Goal: Information Seeking & Learning: Learn about a topic

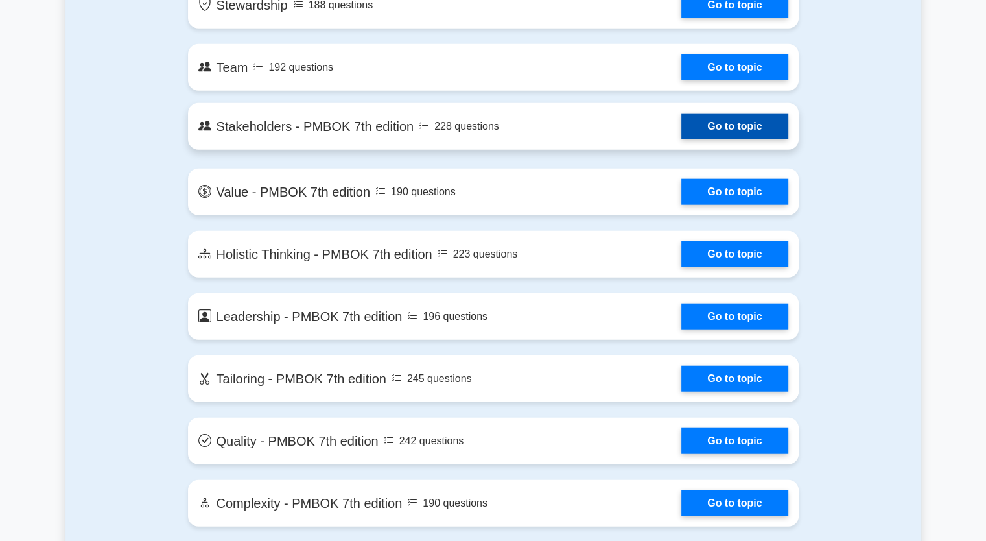
scroll to position [2956, 0]
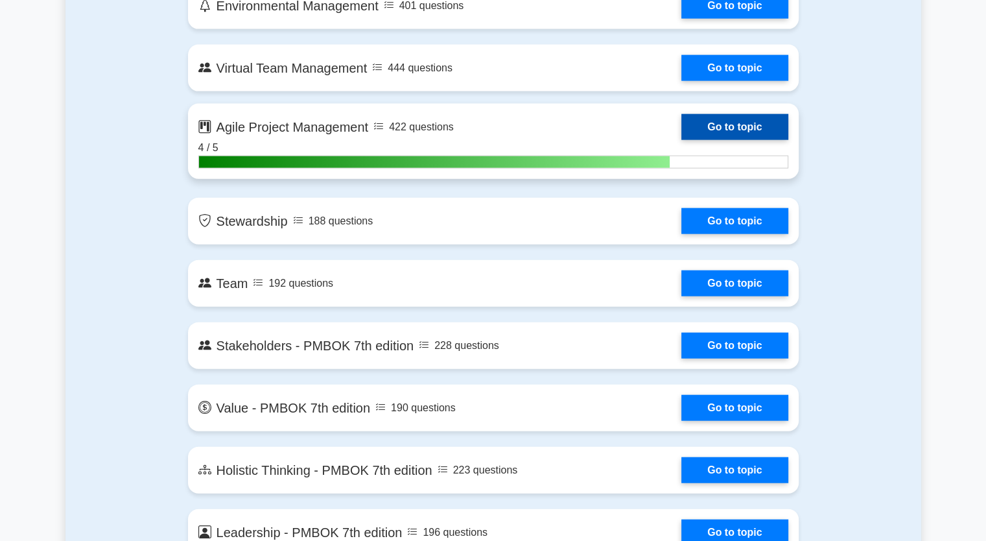
click at [762, 123] on link "Go to topic" at bounding box center [734, 127] width 106 height 26
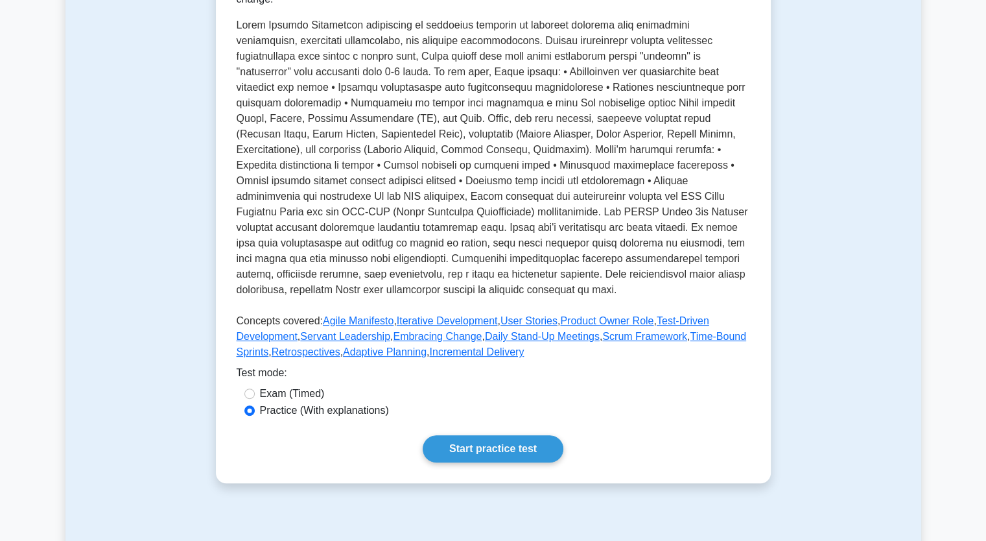
scroll to position [432, 0]
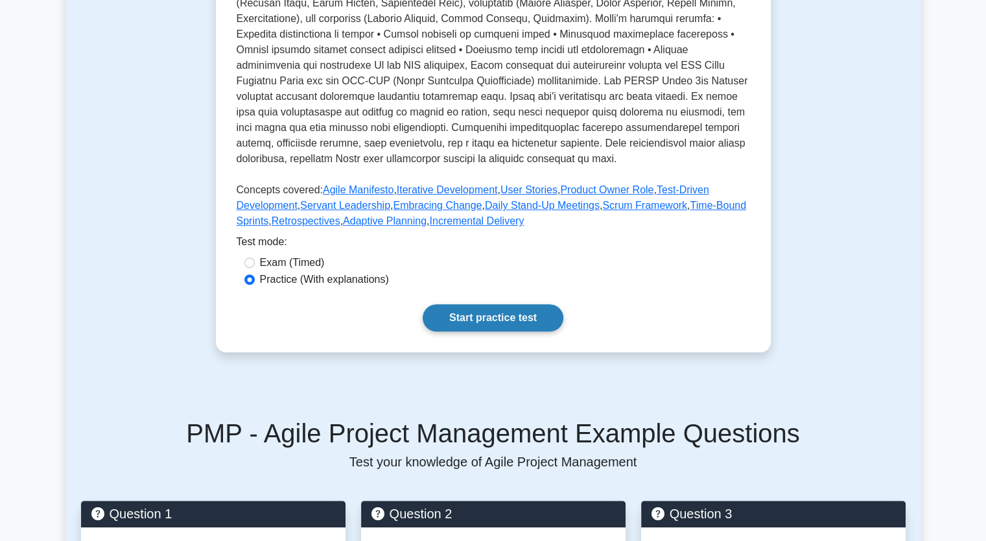
click at [459, 330] on link "Start practice test" at bounding box center [493, 317] width 141 height 27
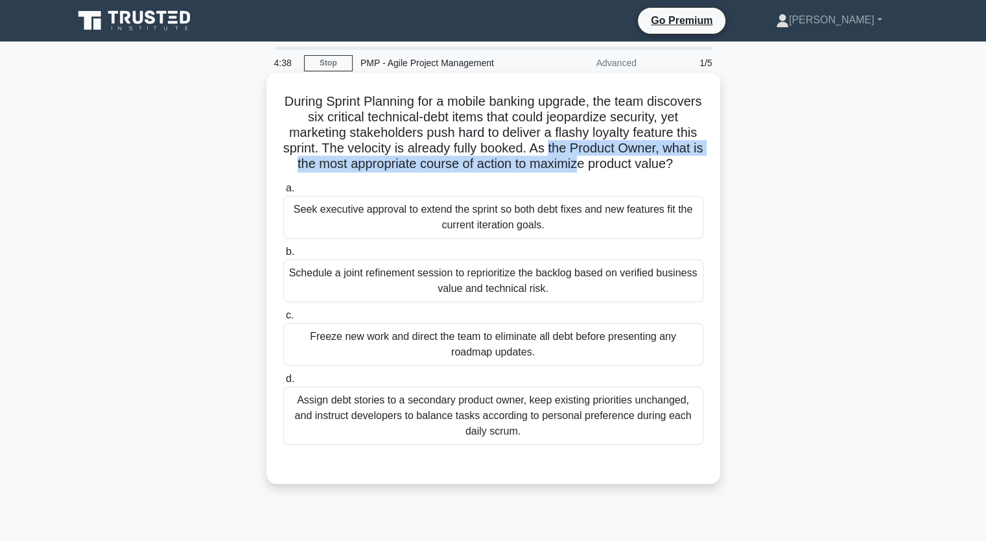
drag, startPoint x: 583, startPoint y: 150, endPoint x: 633, endPoint y: 171, distance: 54.1
click at [633, 171] on h5 "During Sprint Planning for a mobile banking upgrade, the team discovers six cri…" at bounding box center [493, 132] width 423 height 79
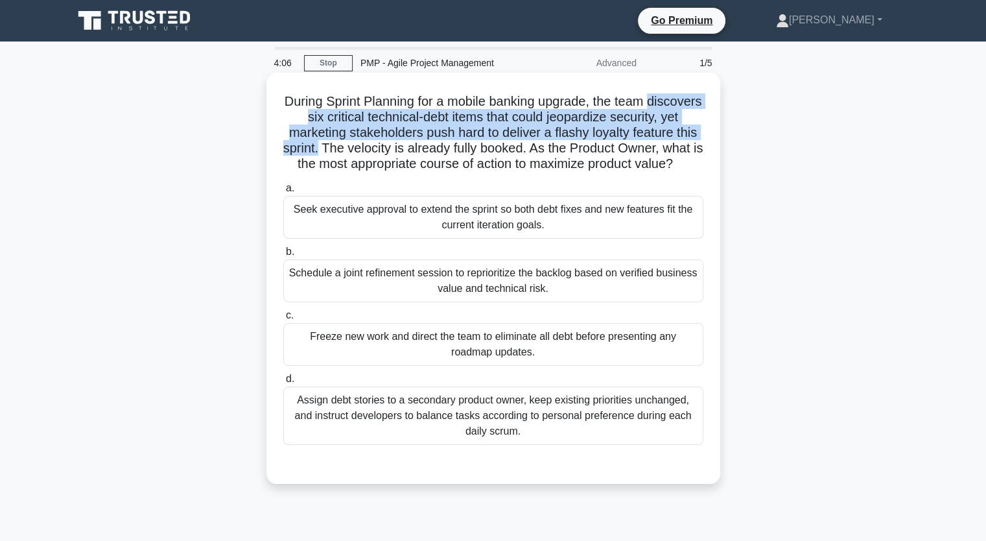
drag, startPoint x: 285, startPoint y: 117, endPoint x: 349, endPoint y: 147, distance: 71.0
click at [349, 147] on h5 "During Sprint Planning for a mobile banking upgrade, the team discovers six cri…" at bounding box center [493, 132] width 423 height 79
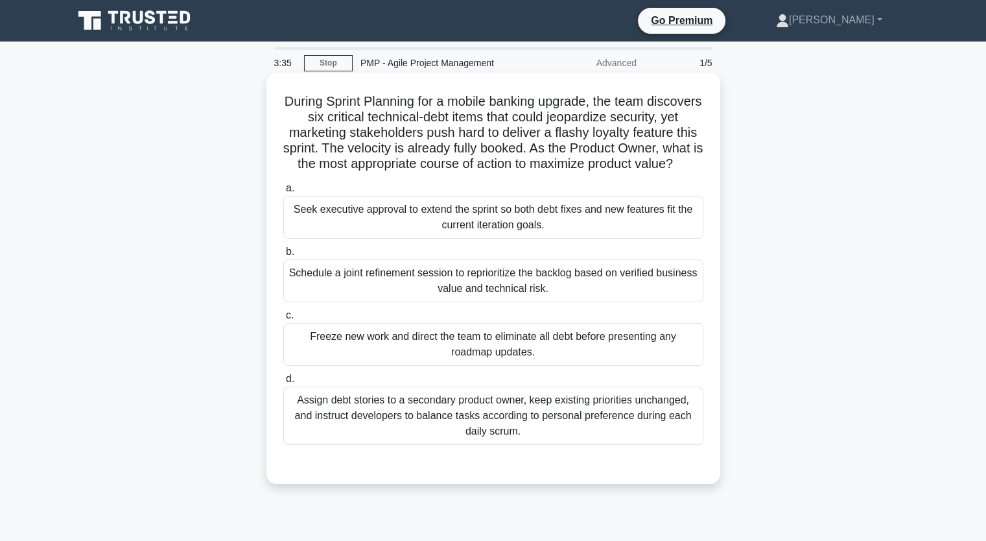
click at [526, 296] on div "Schedule a joint refinement session to reprioritize the backlog based on verifi…" at bounding box center [493, 280] width 420 height 43
click at [283, 256] on input "b. Schedule a joint refinement session to reprioritize the backlog based on ver…" at bounding box center [283, 252] width 0 height 8
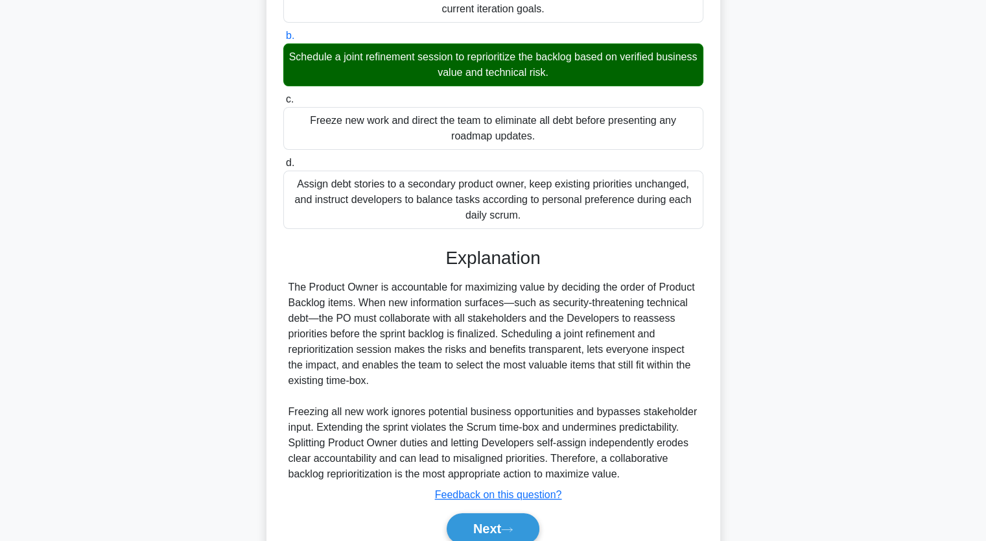
scroll to position [289, 0]
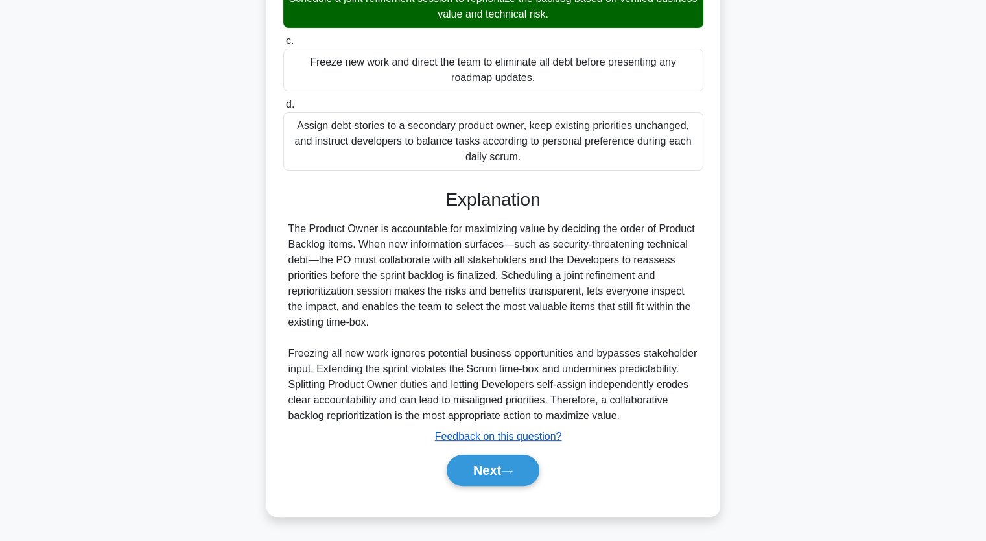
drag, startPoint x: 478, startPoint y: 471, endPoint x: 479, endPoint y: 436, distance: 34.4
click at [478, 469] on button "Next" at bounding box center [493, 469] width 93 height 31
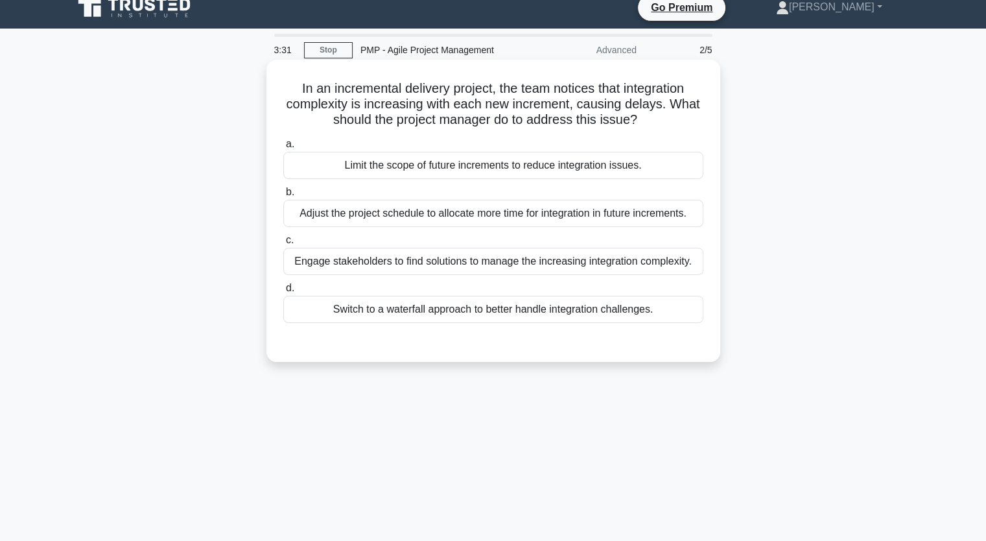
scroll to position [0, 0]
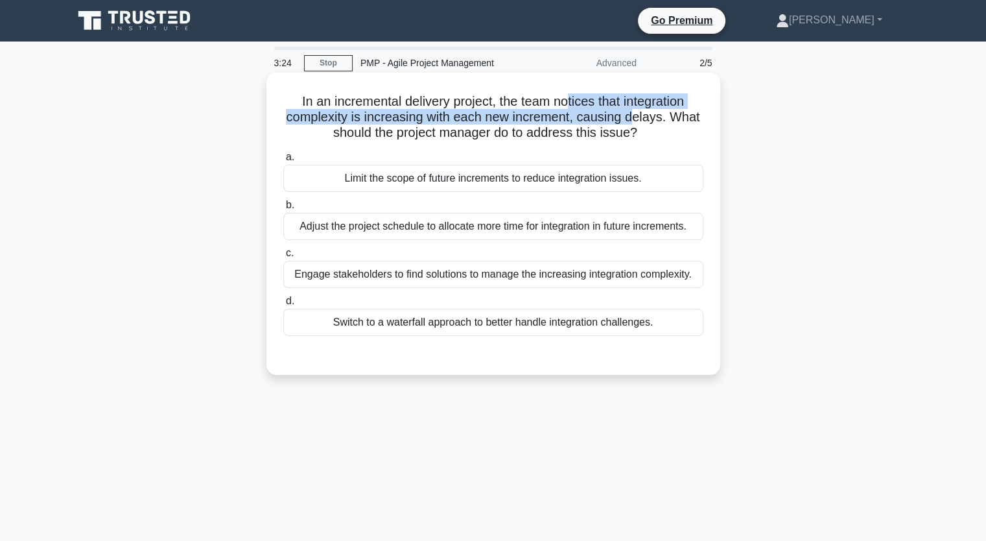
drag, startPoint x: 565, startPoint y: 107, endPoint x: 637, endPoint y: 112, distance: 72.1
click at [637, 112] on h5 "In an incremental delivery project, the team notices that integration complexit…" at bounding box center [493, 117] width 423 height 48
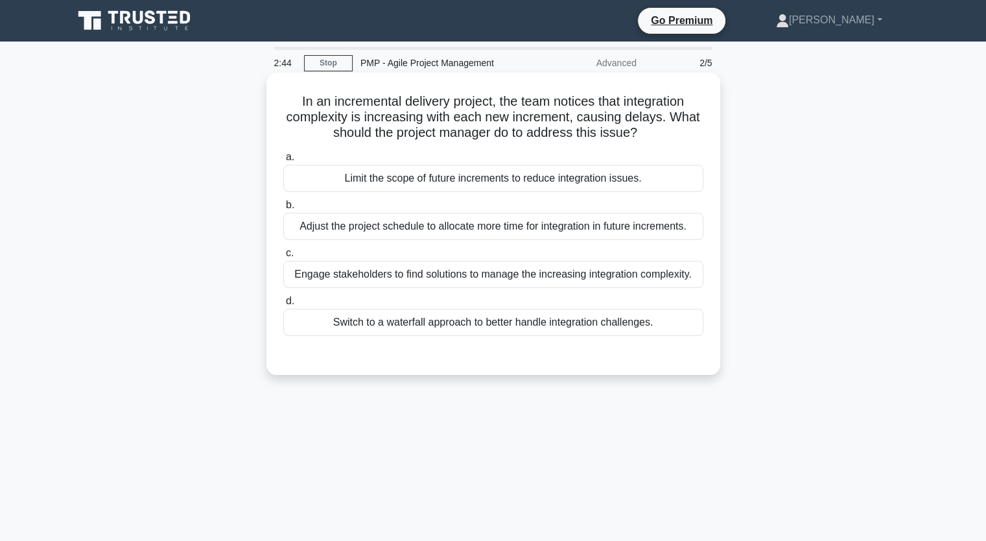
click at [467, 279] on div "Engage stakeholders to find solutions to manage the increasing integration comp…" at bounding box center [493, 274] width 420 height 27
click at [283, 257] on input "c. Engage stakeholders to find solutions to manage the increasing integration c…" at bounding box center [283, 253] width 0 height 8
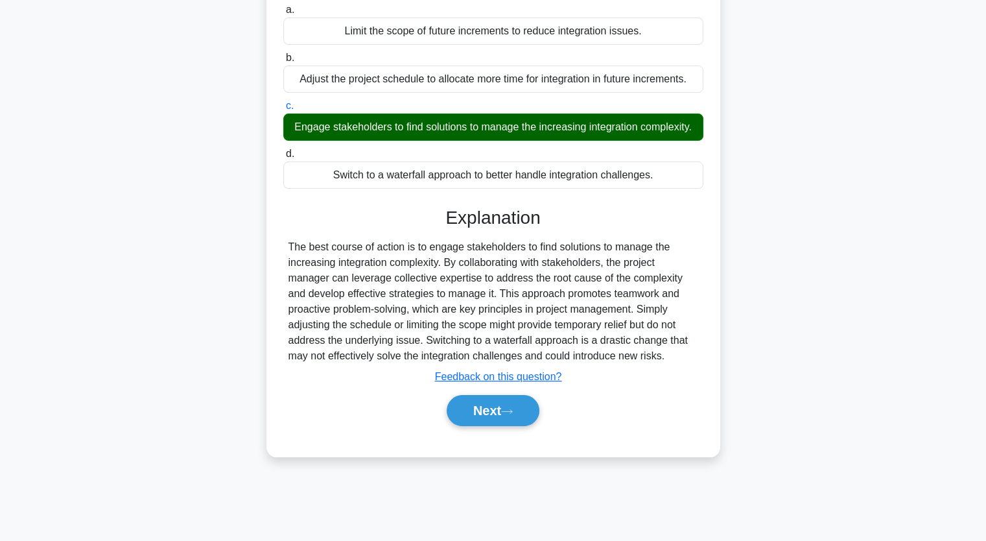
scroll to position [160, 0]
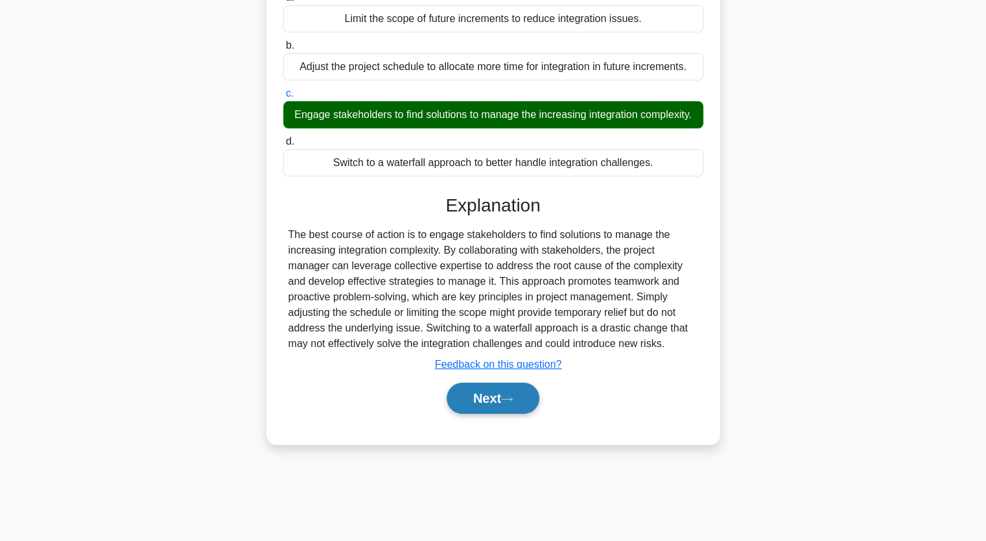
click at [479, 408] on button "Next" at bounding box center [493, 397] width 93 height 31
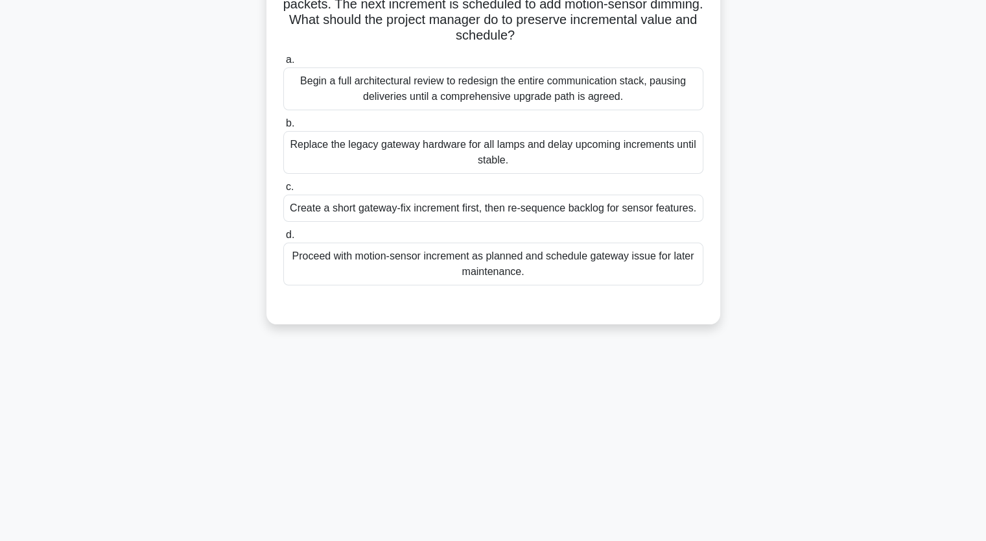
scroll to position [0, 0]
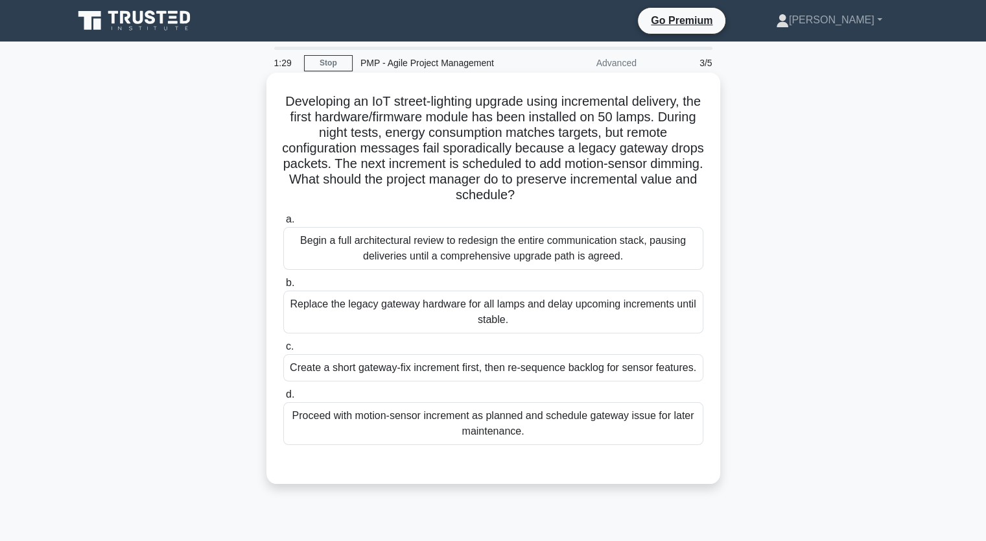
click at [488, 257] on div "Begin a full architectural review to redesign the entire communication stack, p…" at bounding box center [493, 248] width 420 height 43
click at [283, 224] on input "a. Begin a full architectural review to redesign the entire communication stack…" at bounding box center [283, 219] width 0 height 8
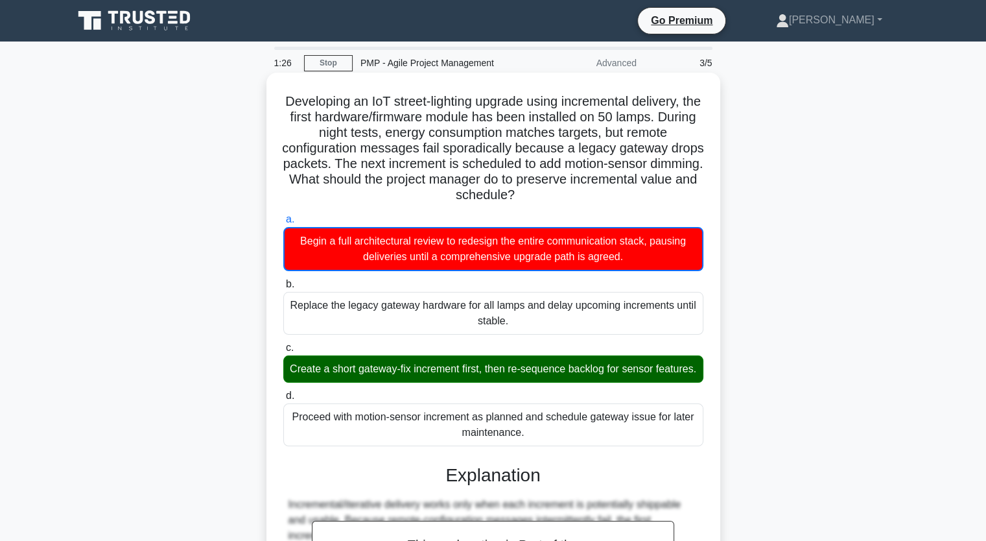
scroll to position [216, 0]
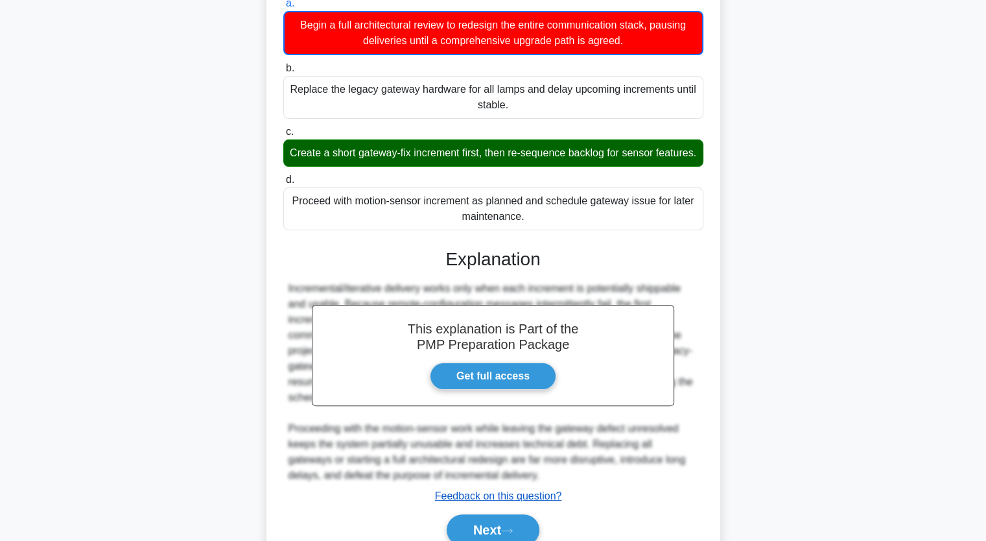
drag, startPoint x: 480, startPoint y: 537, endPoint x: 482, endPoint y: 510, distance: 27.3
click at [480, 537] on button "Next" at bounding box center [493, 529] width 93 height 31
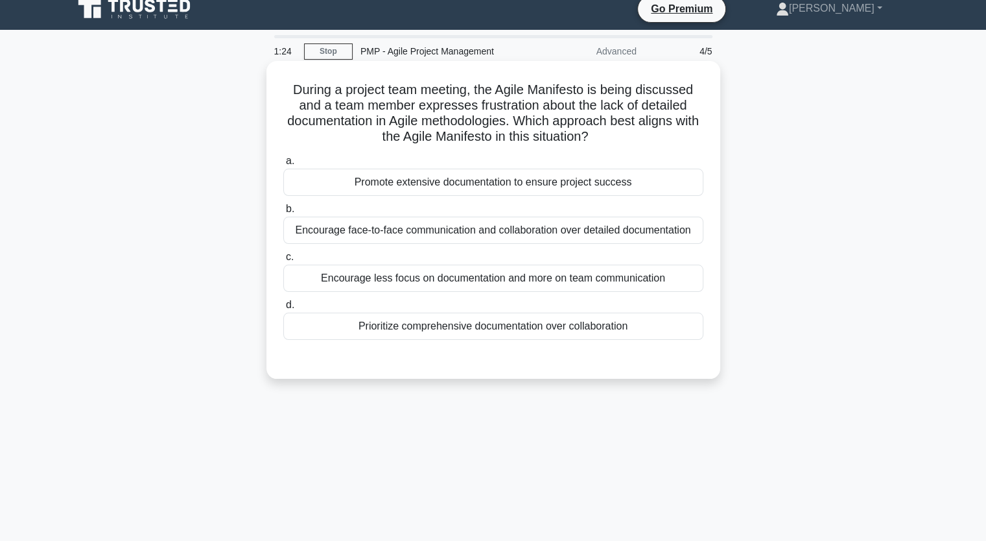
scroll to position [0, 0]
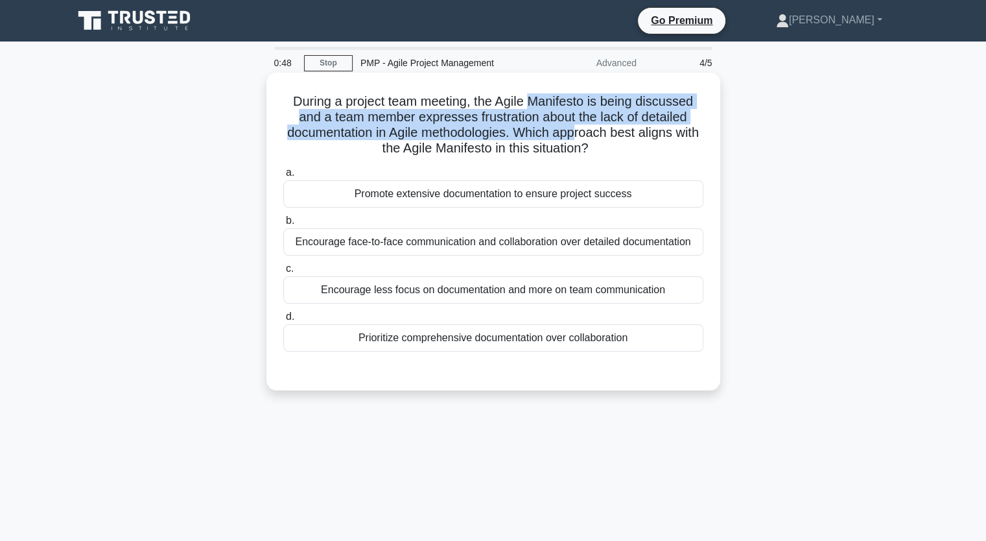
drag, startPoint x: 533, startPoint y: 102, endPoint x: 594, endPoint y: 129, distance: 67.3
click at [594, 129] on h5 "During a project team meeting, the Agile Manifesto is being discussed and a tea…" at bounding box center [493, 125] width 423 height 64
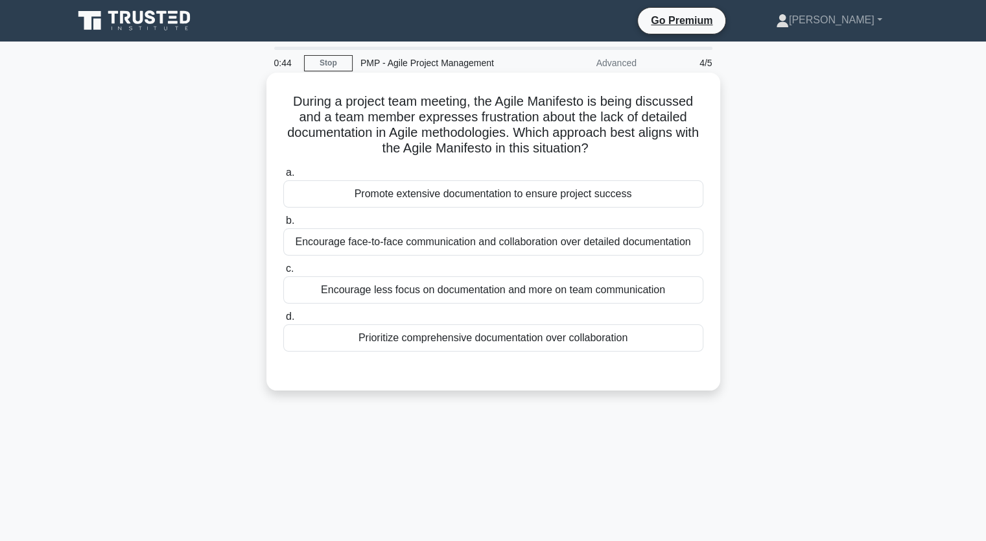
click at [527, 142] on h5 "During a project team meeting, the Agile Manifesto is being discussed and a tea…" at bounding box center [493, 125] width 423 height 64
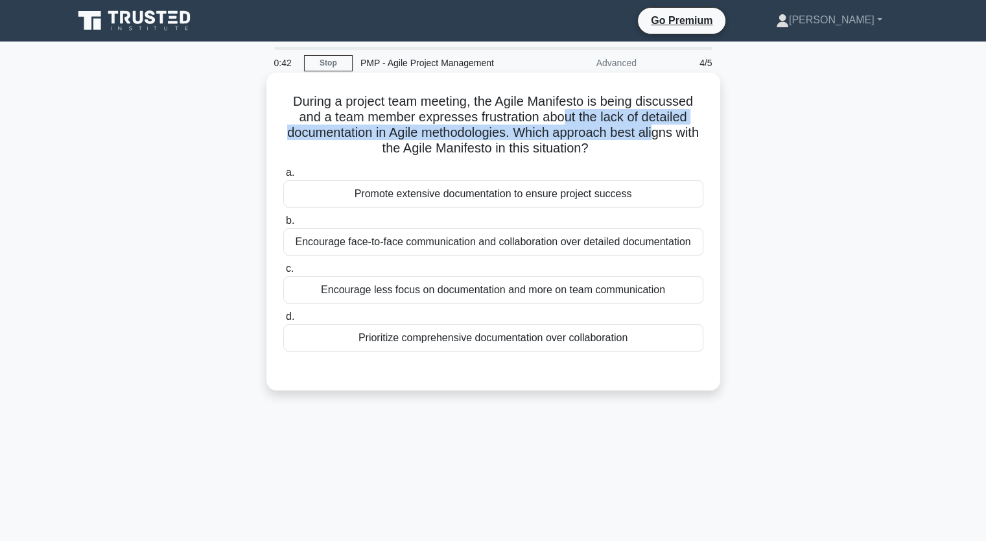
drag, startPoint x: 565, startPoint y: 123, endPoint x: 653, endPoint y: 133, distance: 88.8
click at [657, 133] on h5 "During a project team meeting, the Agile Manifesto is being discussed and a tea…" at bounding box center [493, 125] width 423 height 64
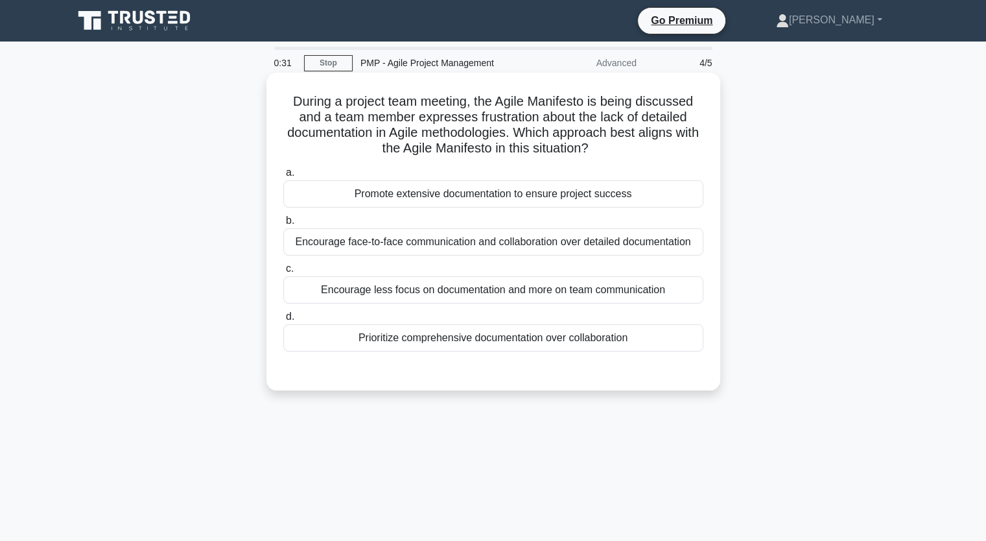
click at [451, 344] on div "Prioritize comprehensive documentation over collaboration" at bounding box center [493, 337] width 420 height 27
click at [283, 321] on input "d. Prioritize comprehensive documentation over collaboration" at bounding box center [283, 316] width 0 height 8
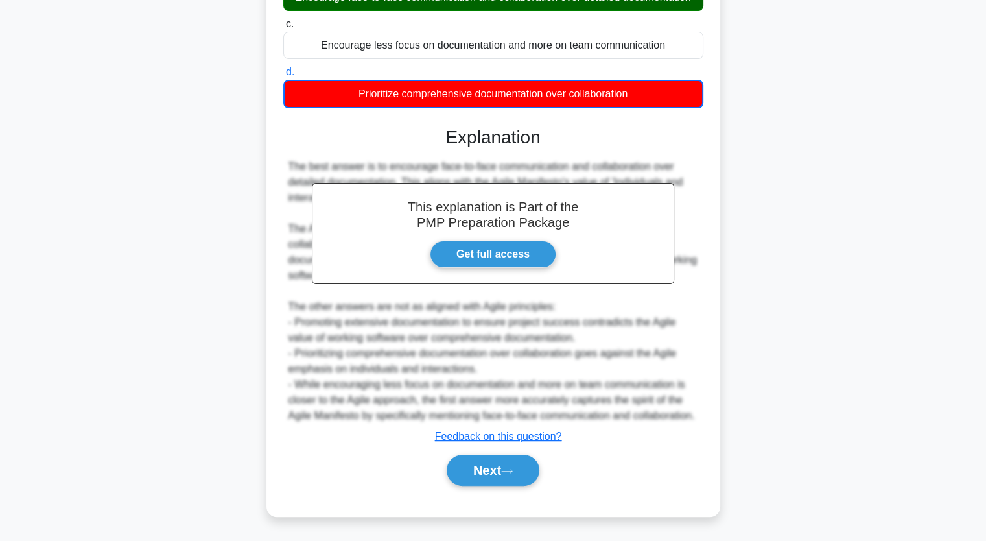
scroll to position [275, 0]
click at [488, 462] on button "Next" at bounding box center [493, 469] width 93 height 31
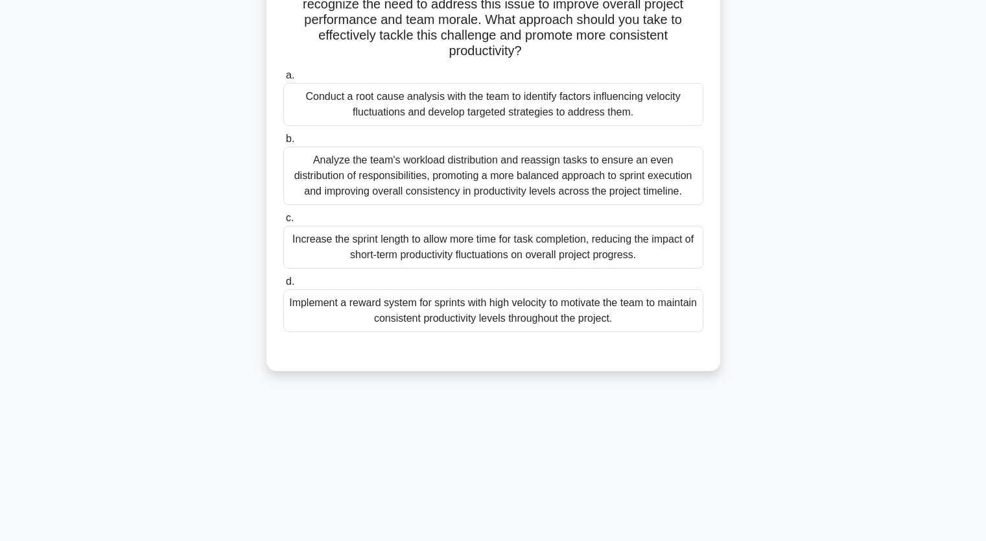
scroll to position [0, 0]
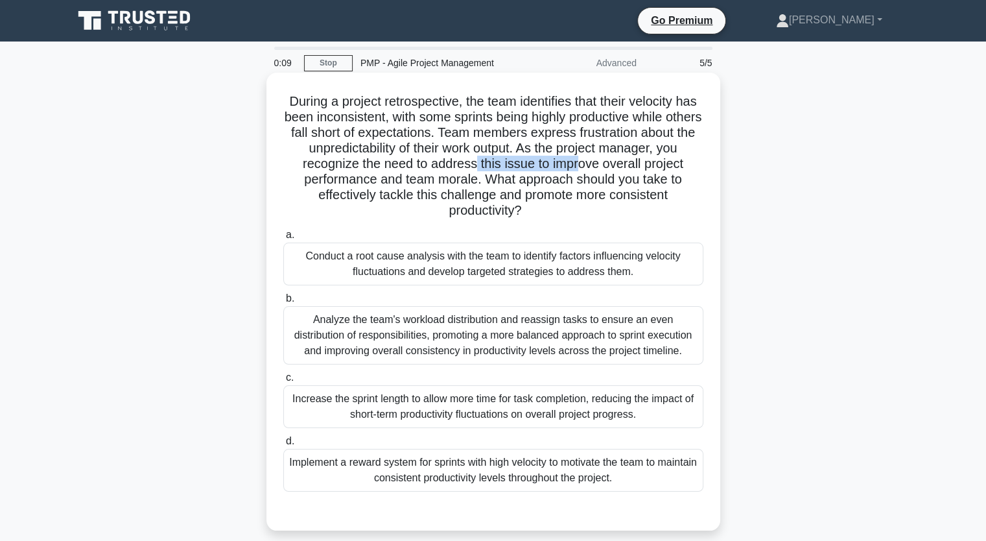
drag, startPoint x: 485, startPoint y: 165, endPoint x: 589, endPoint y: 167, distance: 104.4
click at [589, 167] on h5 "During a project retrospective, the team identifies that their velocity has bee…" at bounding box center [493, 156] width 423 height 126
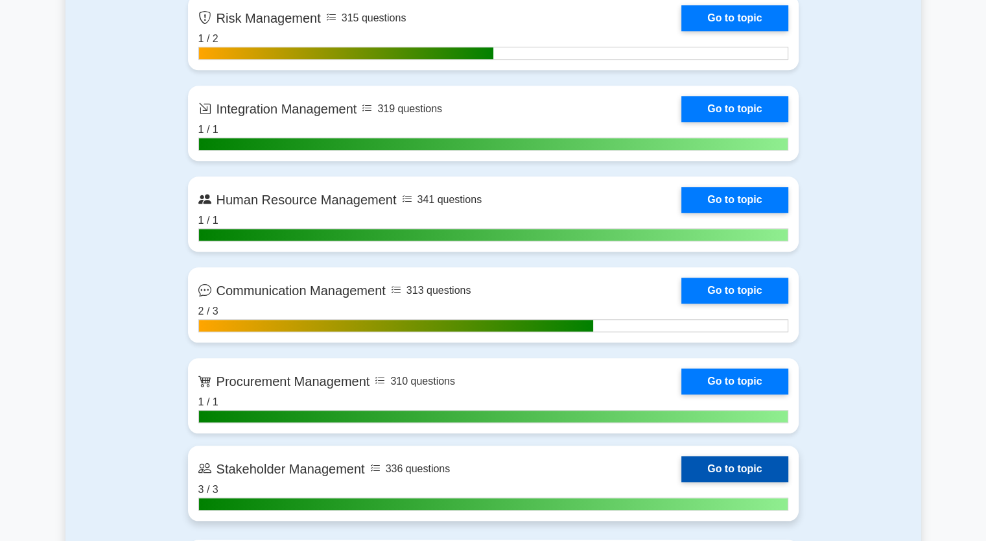
scroll to position [1443, 0]
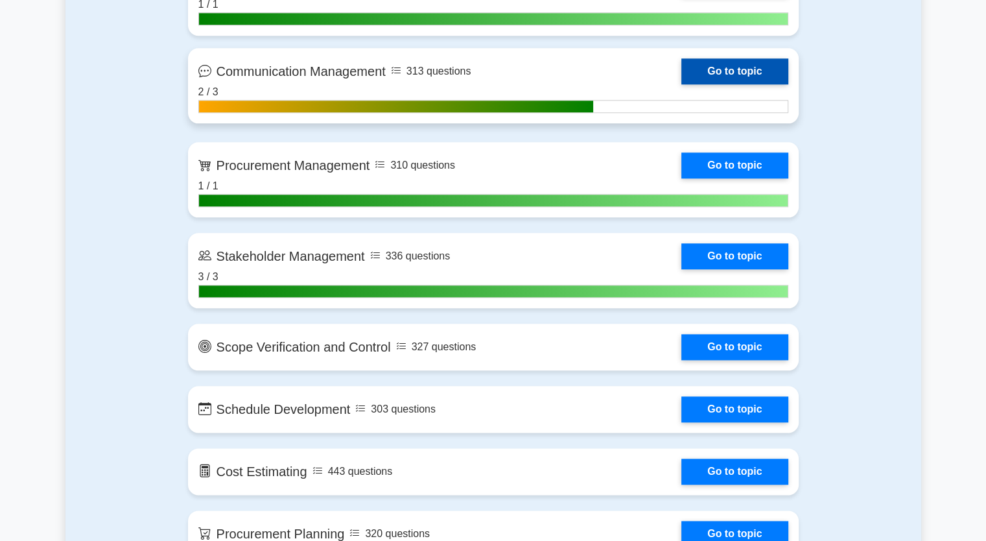
click at [748, 66] on link "Go to topic" at bounding box center [734, 71] width 106 height 26
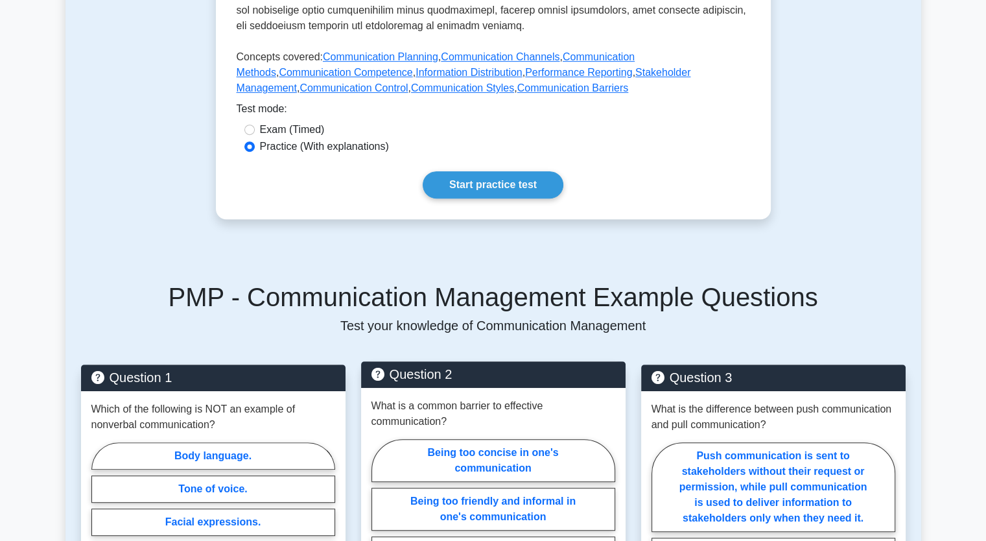
scroll to position [648, 0]
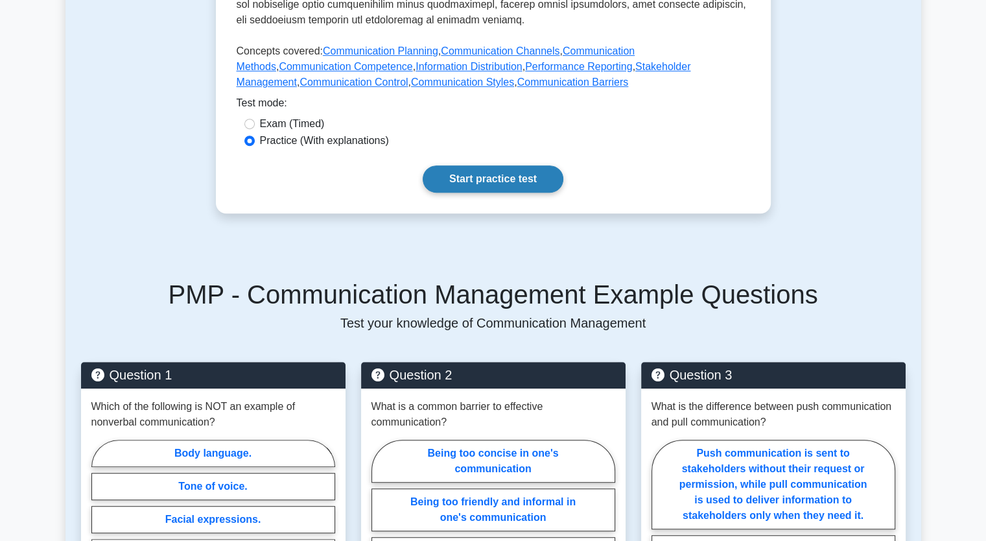
click at [502, 165] on link "Start practice test" at bounding box center [493, 178] width 141 height 27
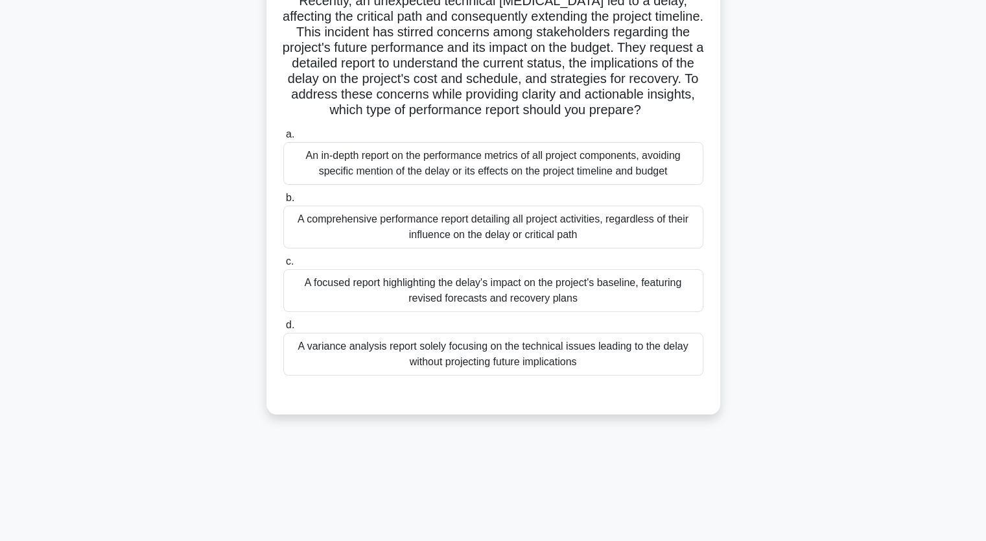
scroll to position [160, 0]
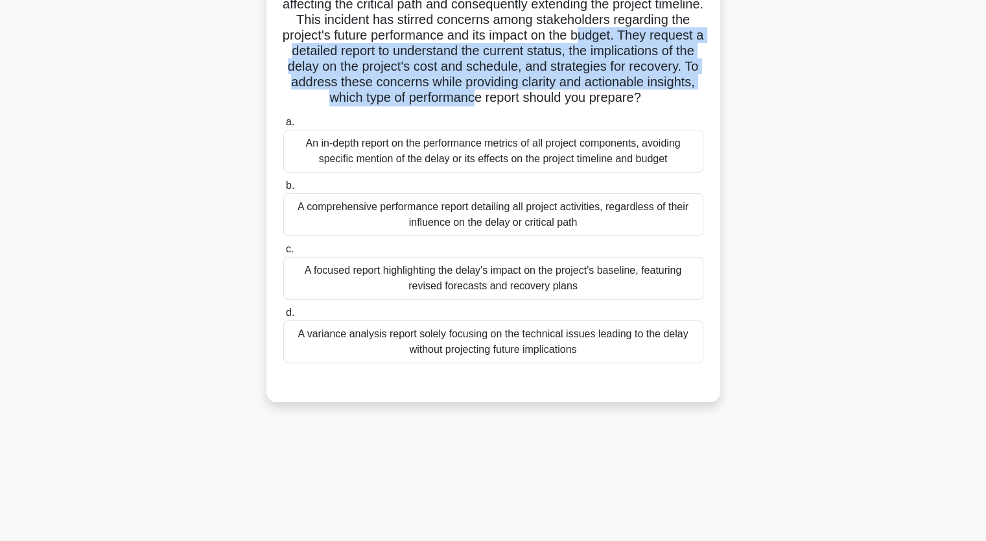
drag, startPoint x: 355, startPoint y: 47, endPoint x: 691, endPoint y: 93, distance: 338.9
click at [691, 93] on h5 "In the middle of a high-profile aerospace project, you are tasked to provide a …" at bounding box center [493, 20] width 423 height 172
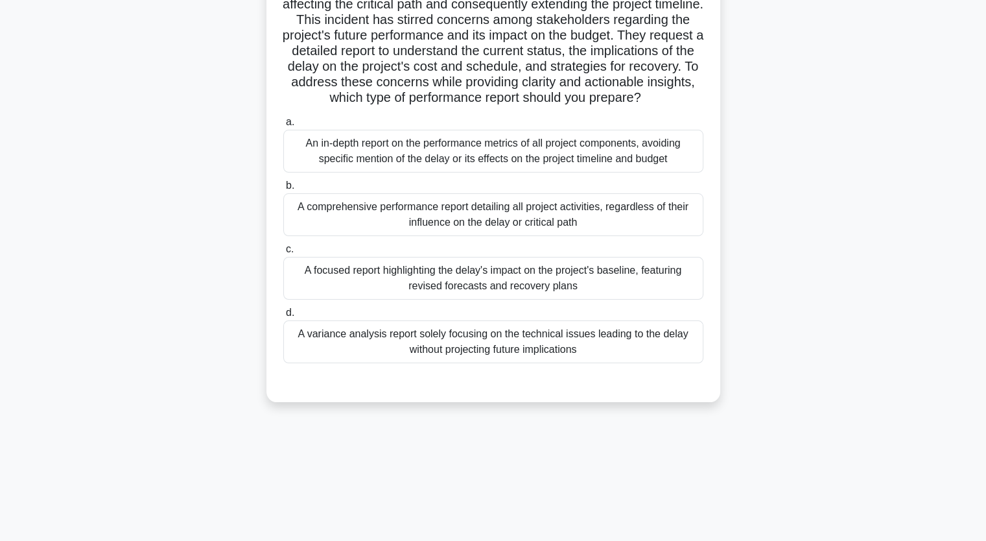
click at [481, 224] on div "A comprehensive performance report detailing all project activities, regardless…" at bounding box center [493, 214] width 420 height 43
click at [283, 190] on input "b. A comprehensive performance report detailing all project activities, regardl…" at bounding box center [283, 186] width 0 height 8
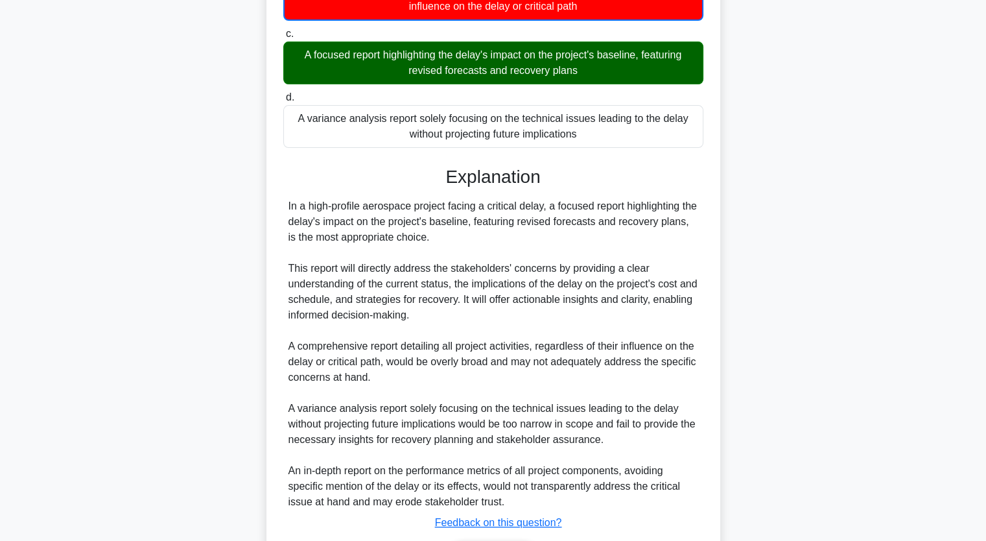
scroll to position [477, 0]
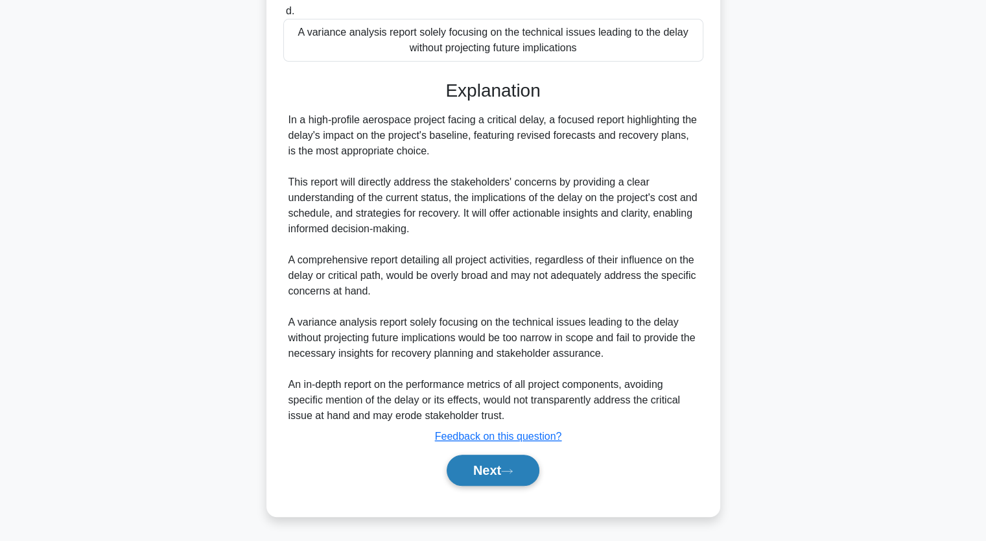
click at [488, 467] on button "Next" at bounding box center [493, 469] width 93 height 31
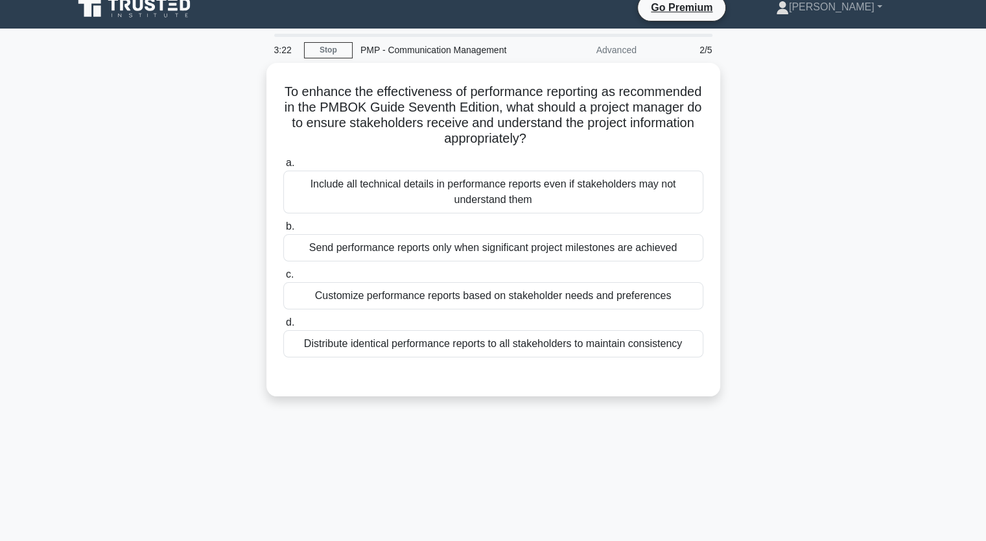
scroll to position [0, 0]
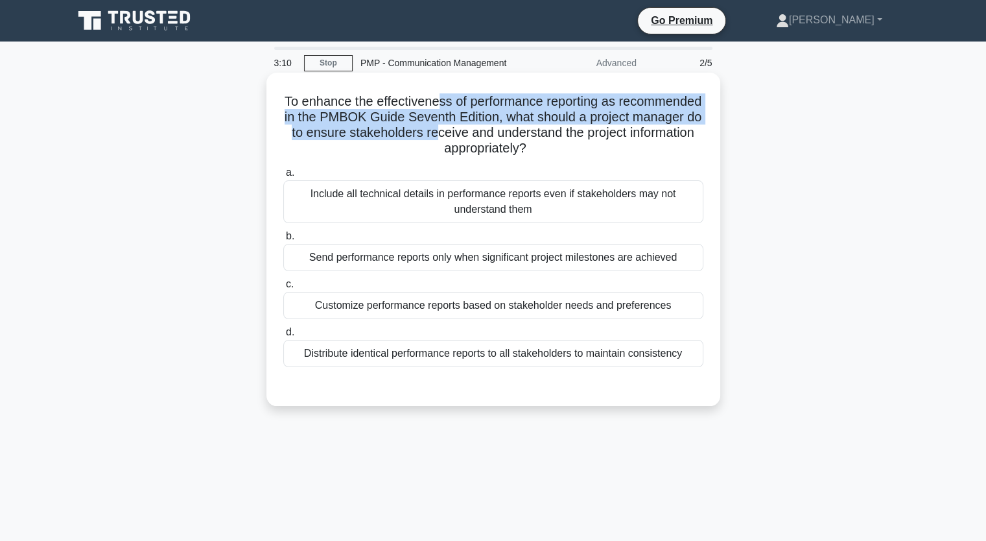
drag, startPoint x: 500, startPoint y: 103, endPoint x: 549, endPoint y: 126, distance: 53.7
click at [549, 126] on h5 "To enhance the effectiveness of performance reporting as recommended in the PMB…" at bounding box center [493, 125] width 423 height 64
click at [462, 135] on h5 "To enhance the effectiveness of performance reporting as recommended in the PMB…" at bounding box center [493, 125] width 423 height 64
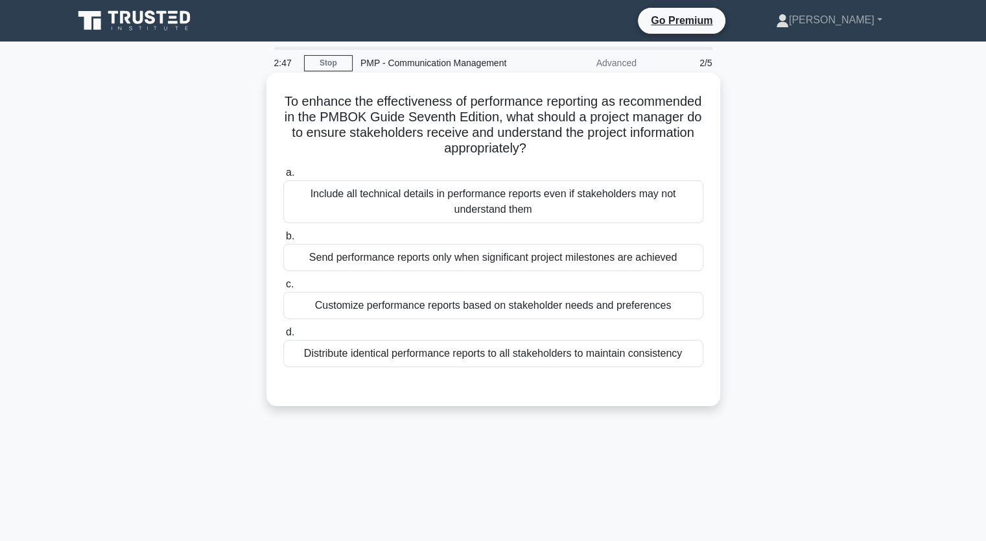
drag, startPoint x: 384, startPoint y: 133, endPoint x: 593, endPoint y: 146, distance: 209.2
click at [593, 146] on h5 "To enhance the effectiveness of performance reporting as recommended in the PMB…" at bounding box center [493, 125] width 423 height 64
click at [399, 307] on div "Customize performance reports based on stakeholder needs and preferences" at bounding box center [493, 305] width 420 height 27
click at [283, 288] on input "c. Customize performance reports based on stakeholder needs and preferences" at bounding box center [283, 284] width 0 height 8
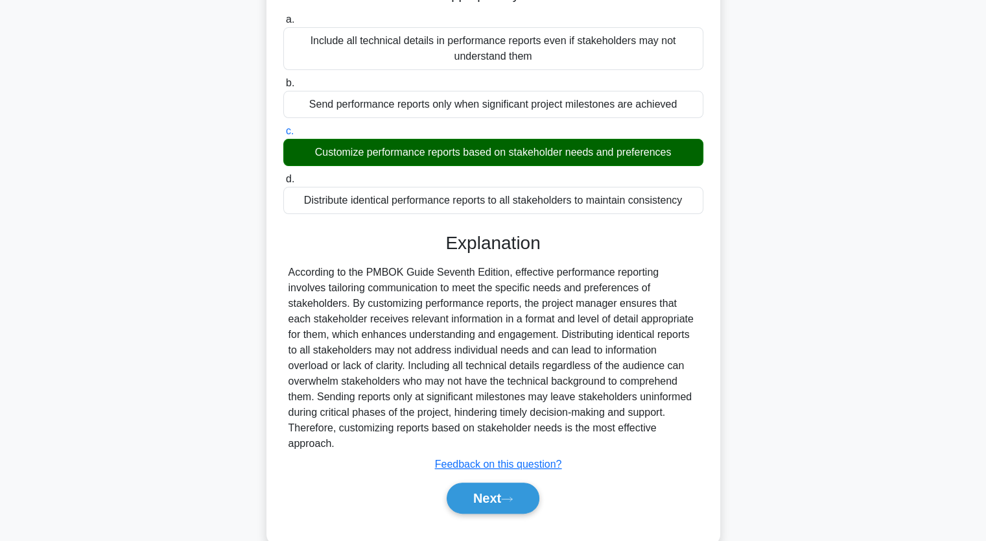
scroll to position [165, 0]
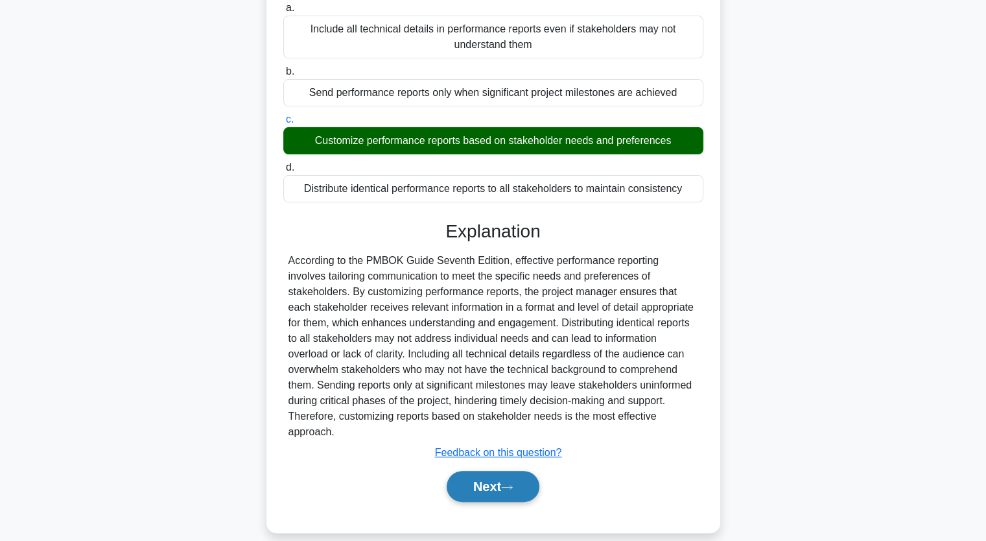
click at [498, 478] on button "Next" at bounding box center [493, 486] width 93 height 31
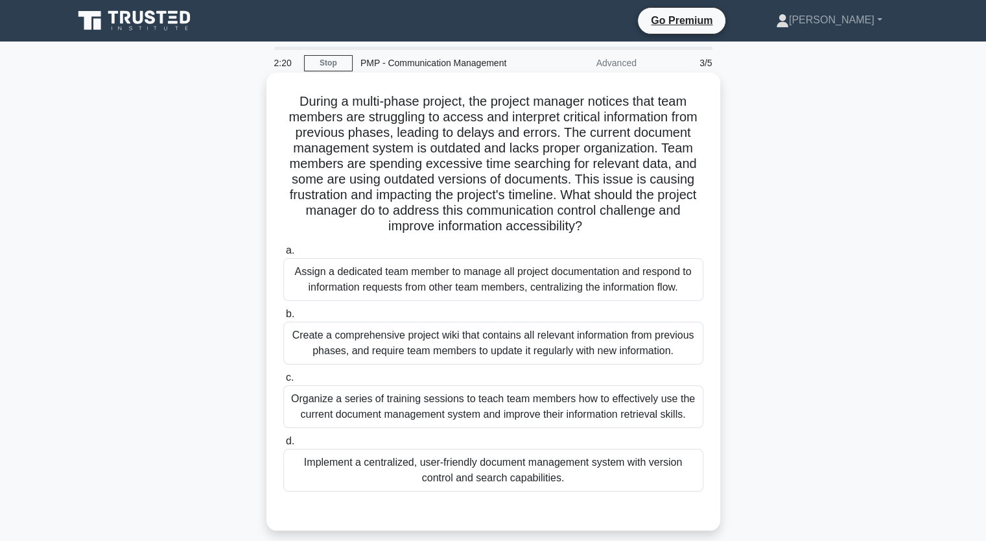
scroll to position [160, 0]
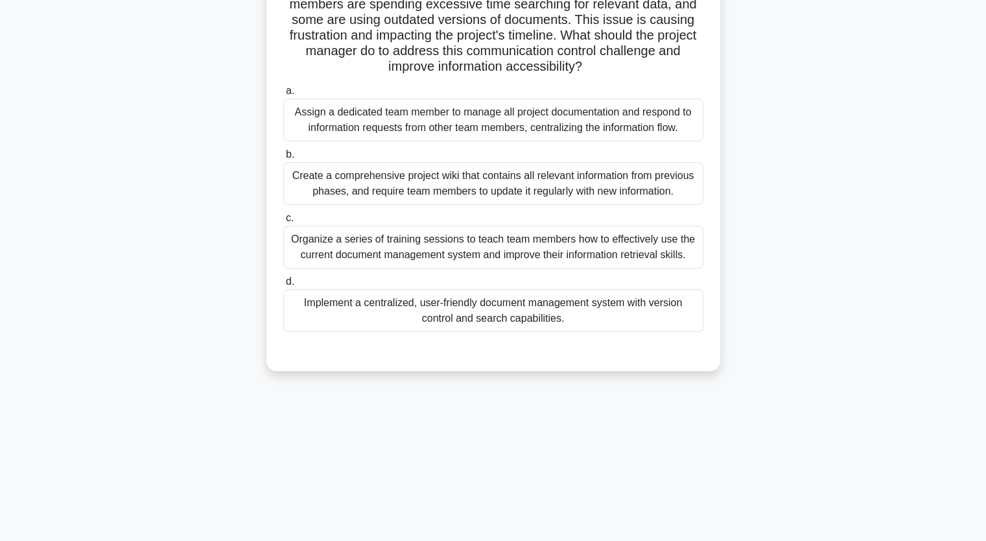
click at [420, 248] on div "Organize a series of training sessions to teach team members how to effectively…" at bounding box center [493, 247] width 420 height 43
click at [283, 222] on input "c. Organize a series of training sessions to teach team members how to effectiv…" at bounding box center [283, 218] width 0 height 8
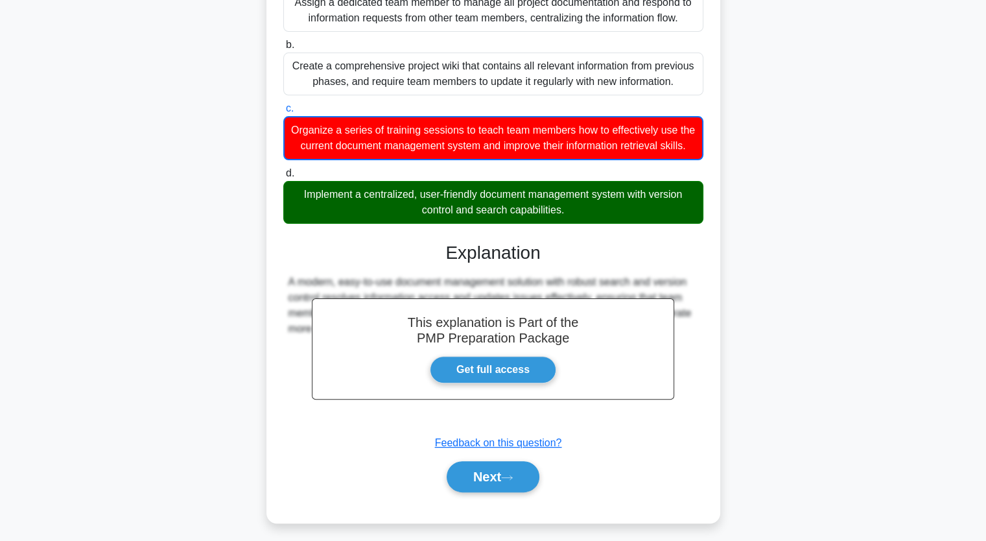
scroll to position [290, 0]
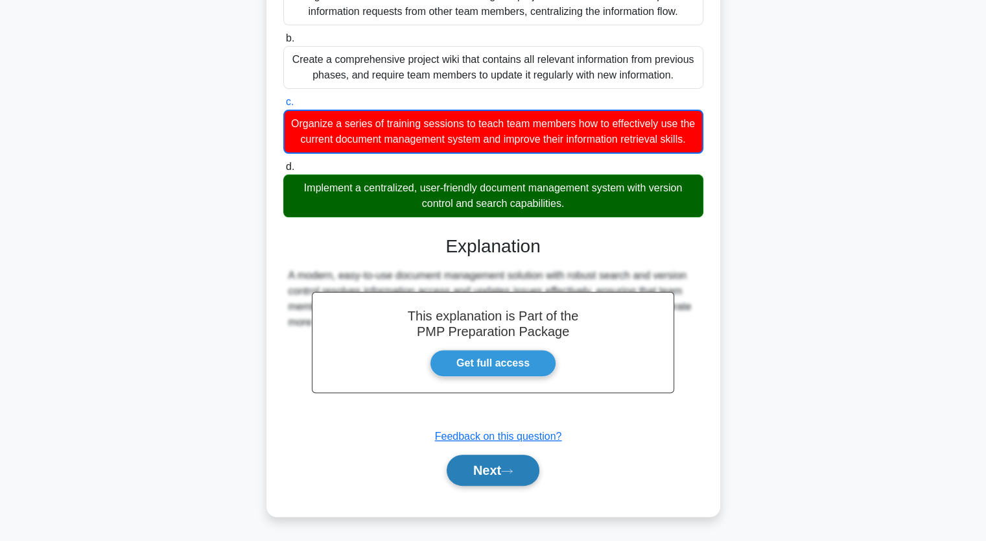
drag, startPoint x: 487, startPoint y: 476, endPoint x: 488, endPoint y: 470, distance: 6.5
click at [487, 476] on button "Next" at bounding box center [493, 469] width 93 height 31
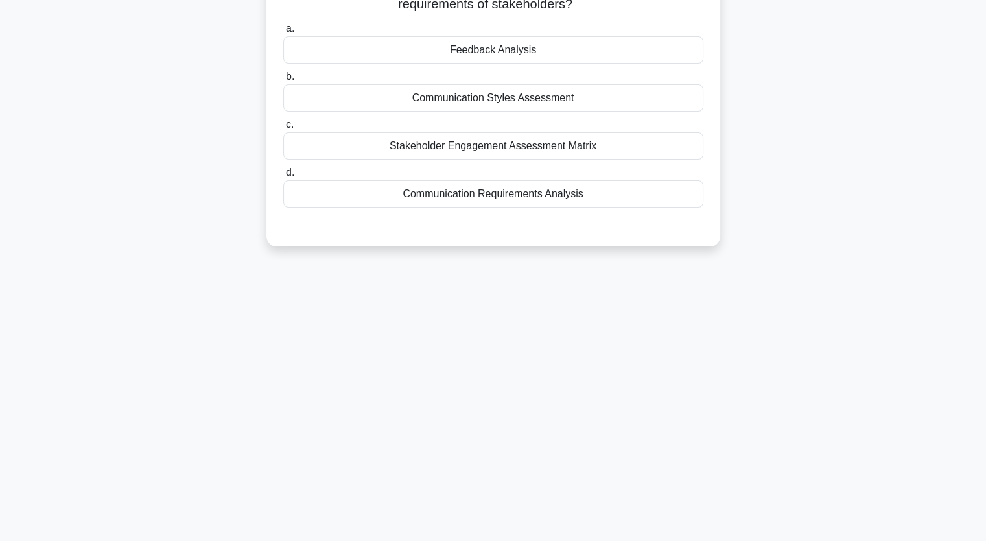
scroll to position [0, 0]
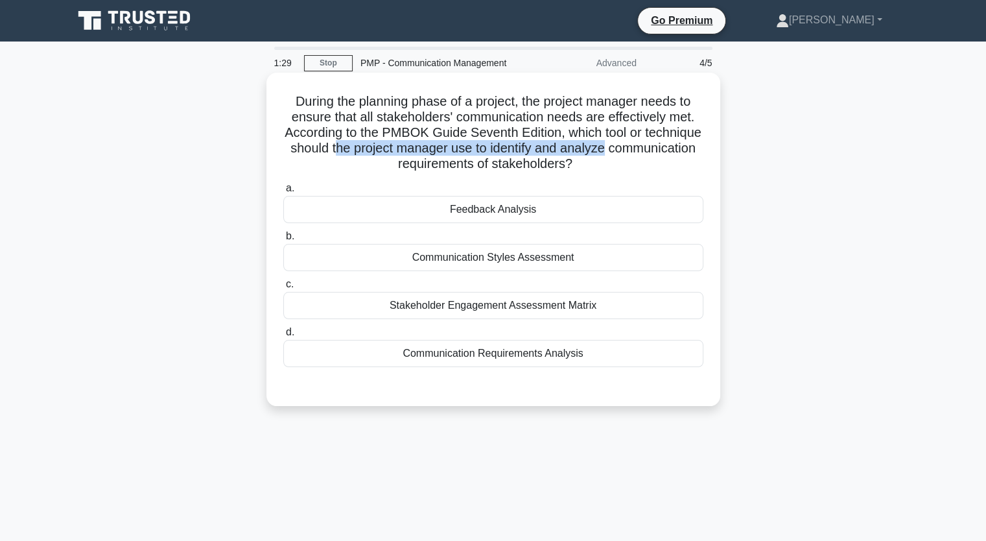
drag, startPoint x: 413, startPoint y: 148, endPoint x: 690, endPoint y: 154, distance: 277.5
click at [690, 154] on h5 "During the planning phase of a project, the project manager needs to ensure tha…" at bounding box center [493, 132] width 423 height 79
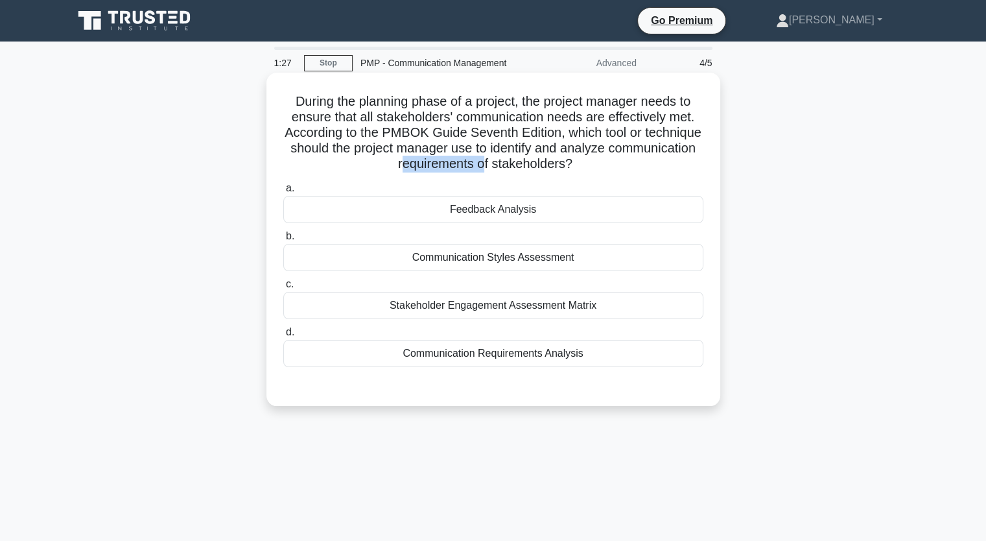
drag, startPoint x: 447, startPoint y: 161, endPoint x: 529, endPoint y: 161, distance: 81.7
click at [529, 161] on h5 "During the planning phase of a project, the project manager needs to ensure tha…" at bounding box center [493, 132] width 423 height 79
click at [491, 361] on div "Communication Requirements Analysis" at bounding box center [493, 353] width 420 height 27
click at [283, 336] on input "d. Communication Requirements Analysis" at bounding box center [283, 332] width 0 height 8
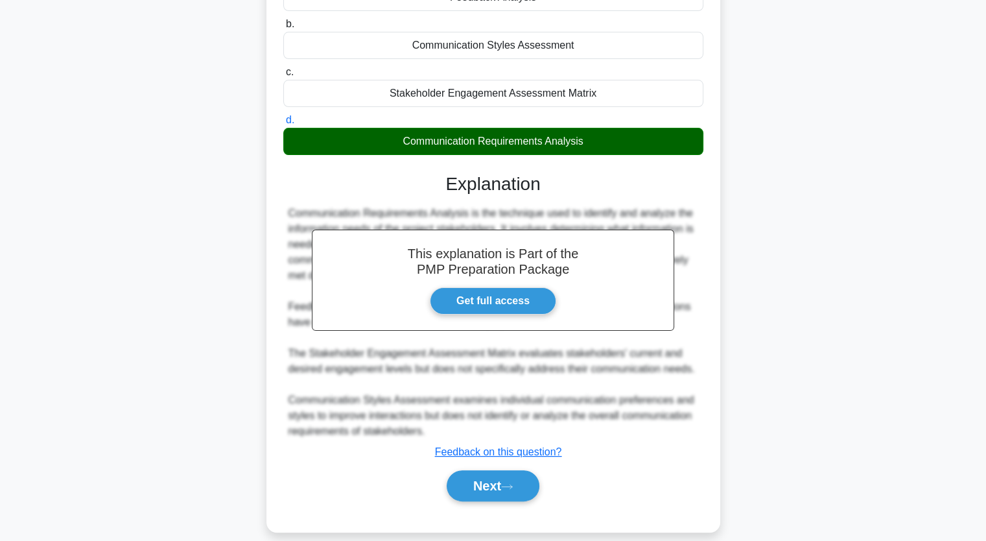
scroll to position [227, 0]
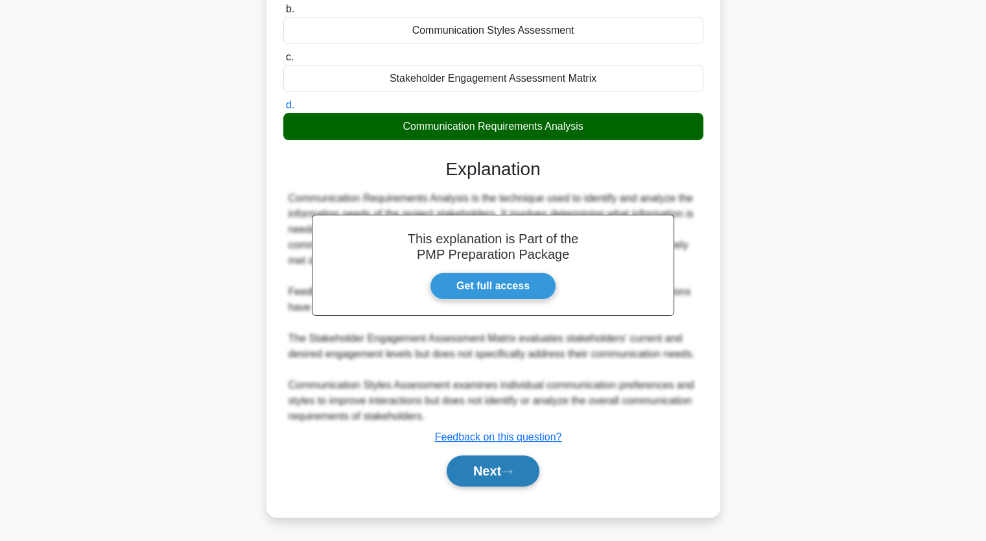
click at [499, 470] on button "Next" at bounding box center [493, 470] width 93 height 31
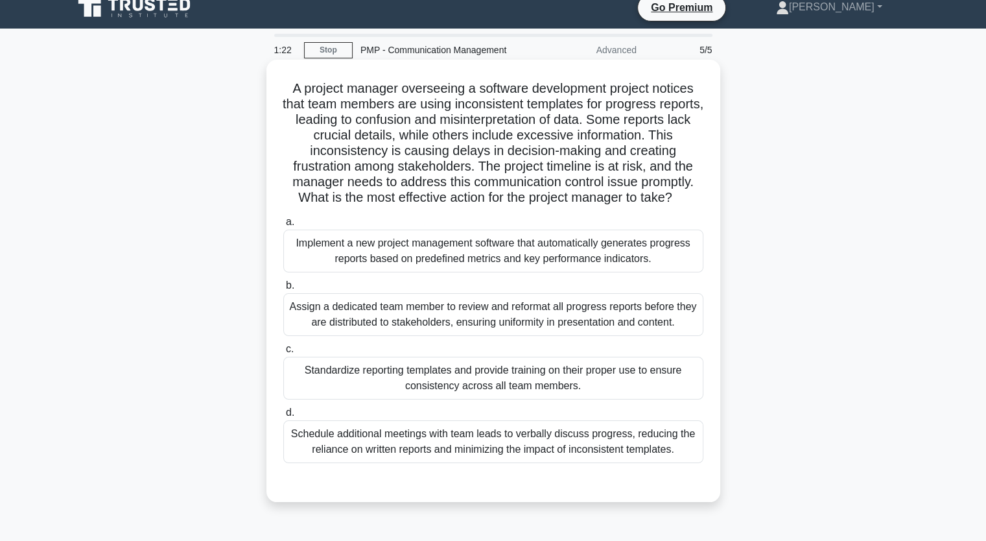
scroll to position [0, 0]
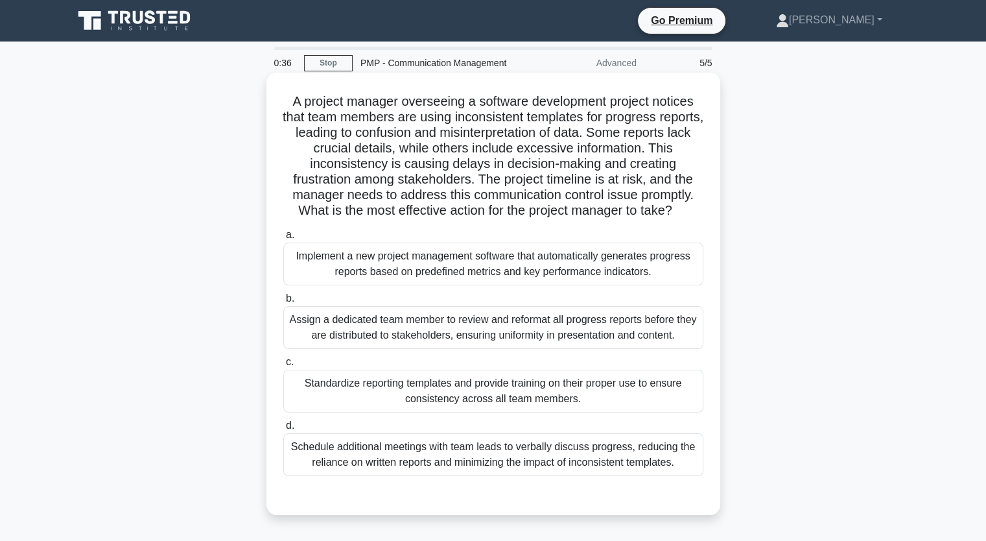
click at [418, 395] on div "Standardize reporting templates and provide training on their proper use to ens…" at bounding box center [493, 391] width 420 height 43
click at [283, 366] on input "c. Standardize reporting templates and provide training on their proper use to …" at bounding box center [283, 362] width 0 height 8
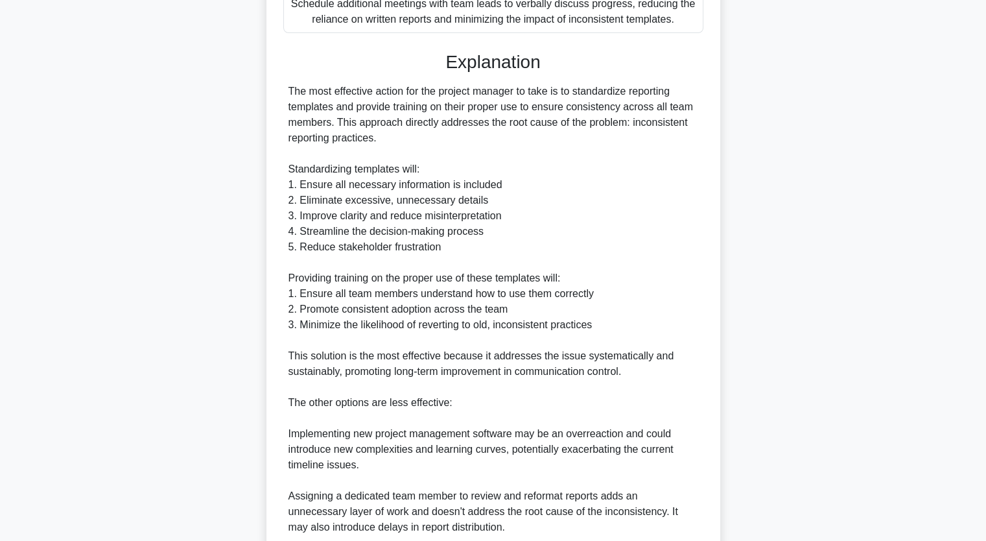
scroll to position [616, 0]
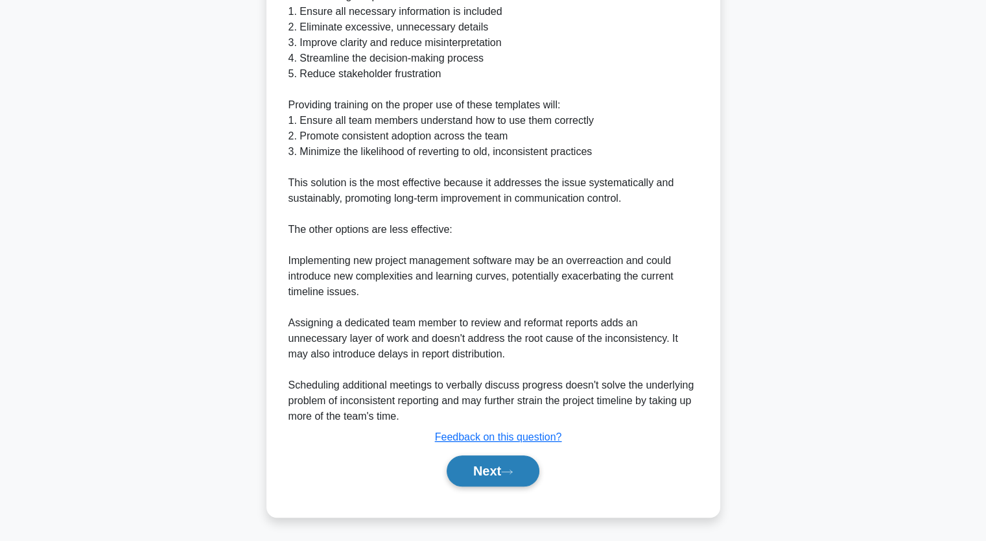
drag, startPoint x: 485, startPoint y: 475, endPoint x: 484, endPoint y: 457, distance: 18.2
click at [485, 474] on button "Next" at bounding box center [493, 470] width 93 height 31
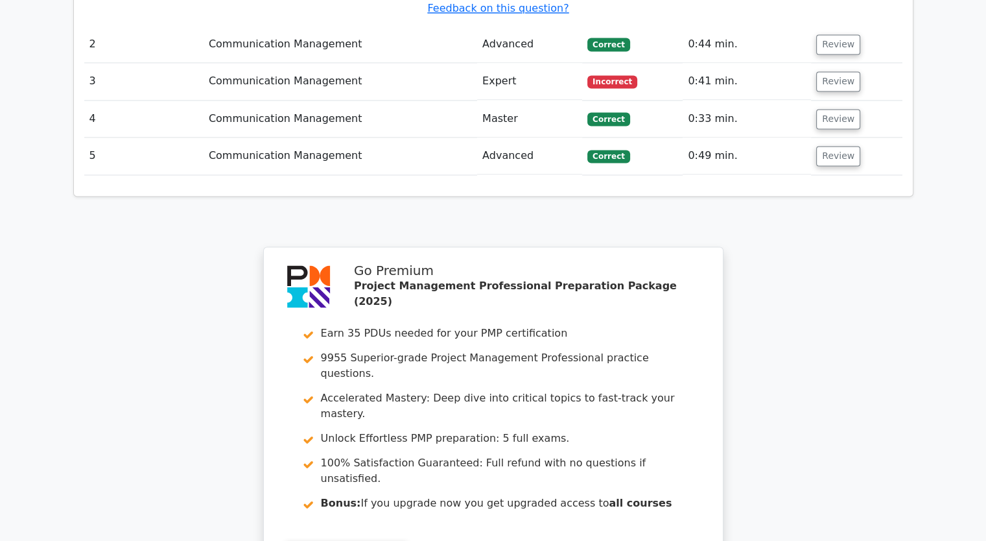
scroll to position [1728, 0]
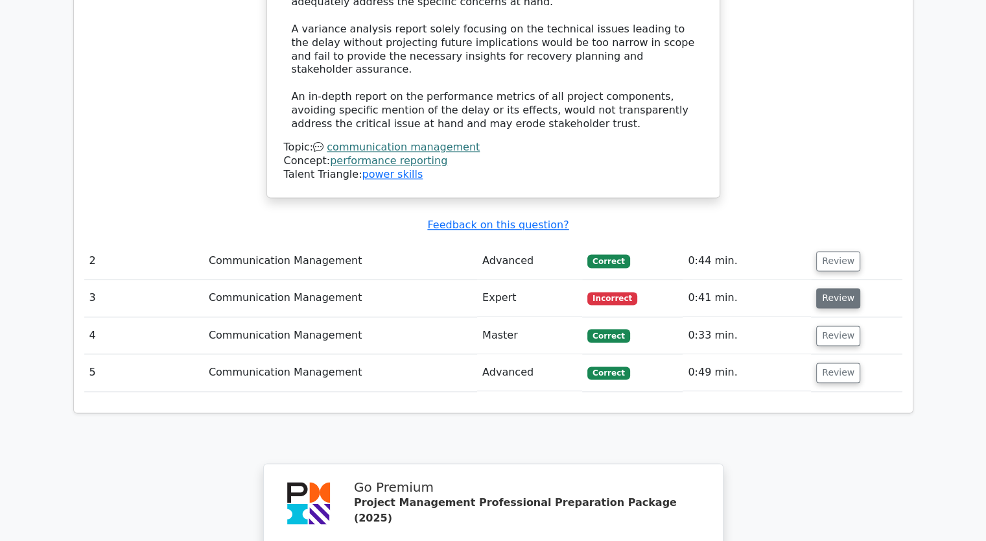
click at [842, 288] on button "Review" at bounding box center [838, 298] width 44 height 20
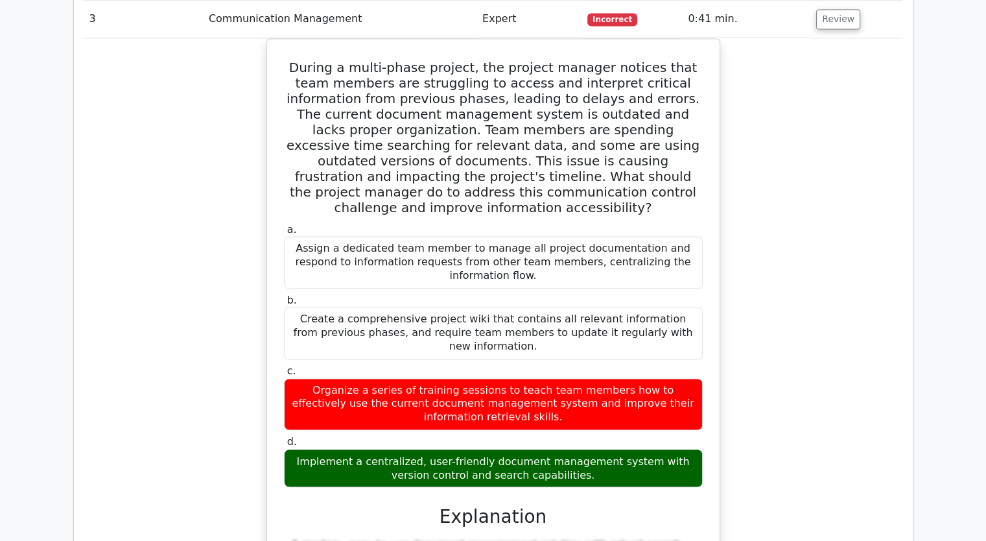
scroll to position [1945, 0]
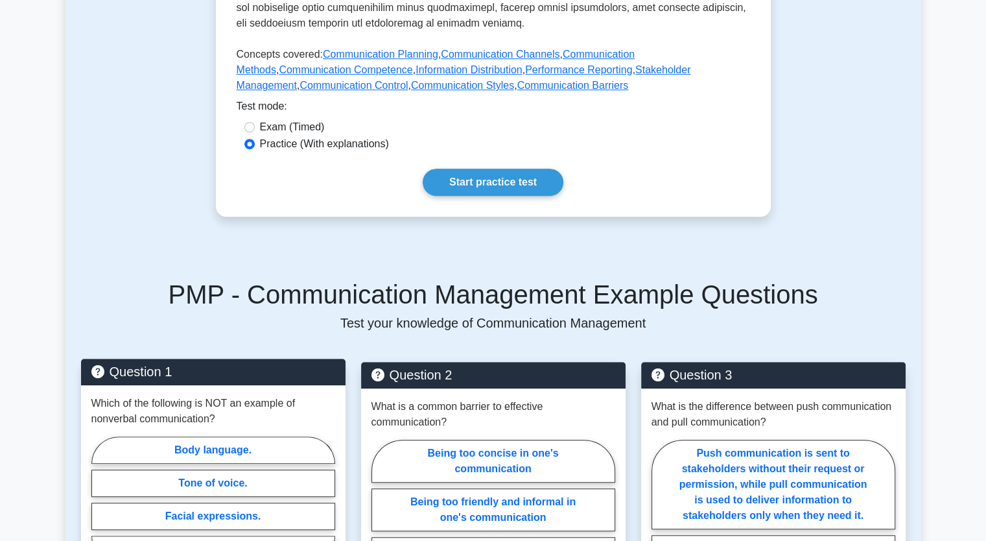
scroll to position [864, 0]
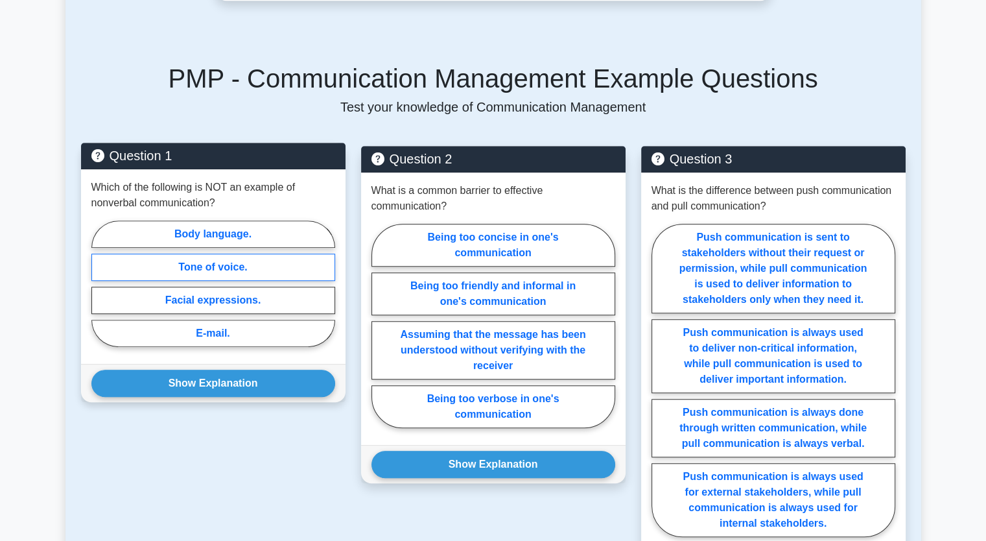
click at [207, 253] on label "Tone of voice." at bounding box center [213, 266] width 244 height 27
click at [100, 283] on input "Tone of voice." at bounding box center [95, 287] width 8 height 8
radio input "true"
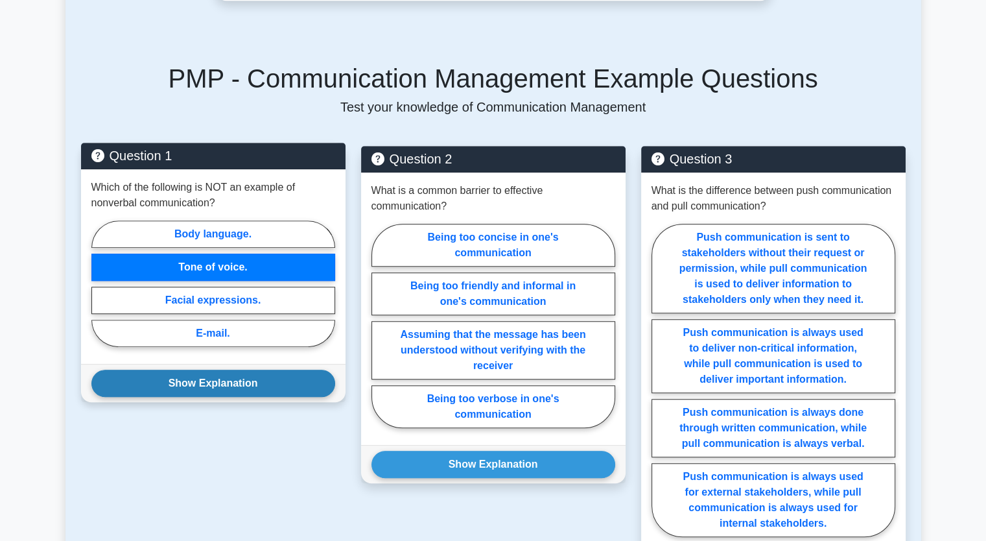
click at [209, 370] on button "Show Explanation" at bounding box center [213, 383] width 244 height 27
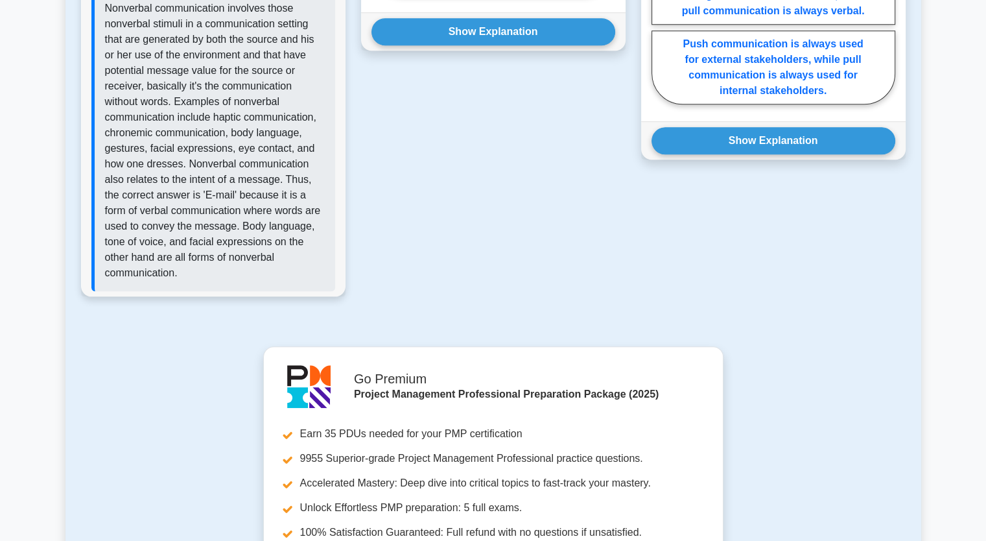
scroll to position [1080, 0]
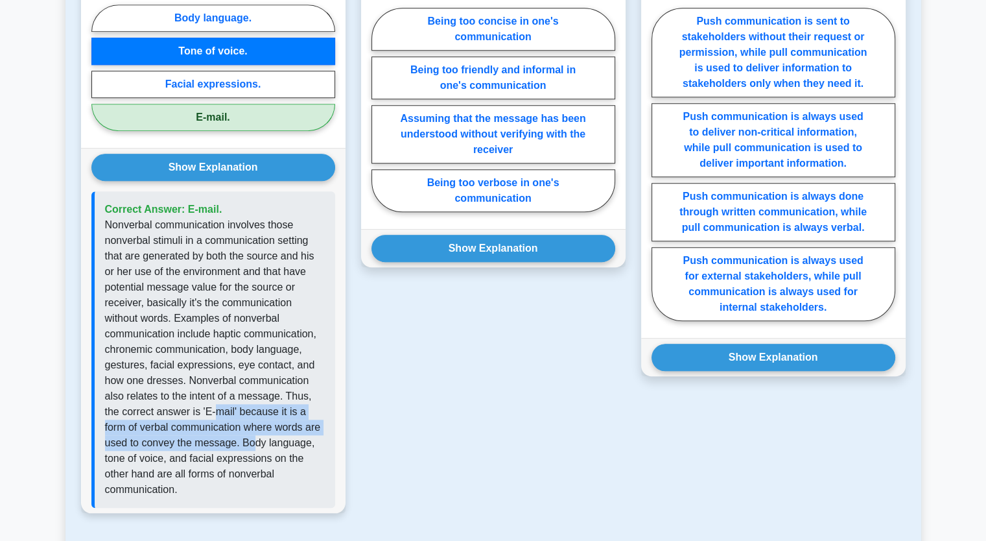
drag, startPoint x: 215, startPoint y: 395, endPoint x: 251, endPoint y: 427, distance: 48.7
click at [251, 427] on p "Nonverbal communication involves those nonverbal stimuli in a communication set…" at bounding box center [215, 357] width 220 height 280
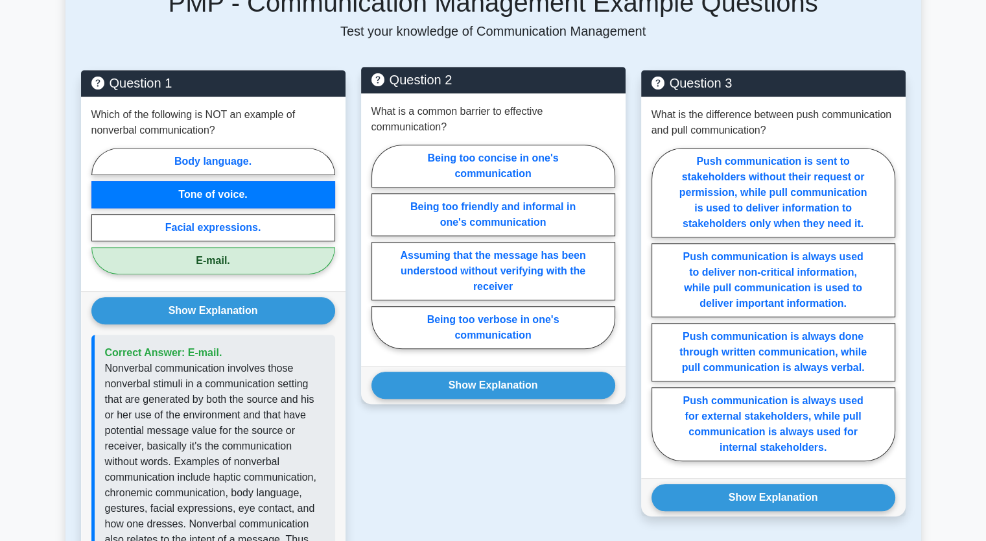
scroll to position [864, 0]
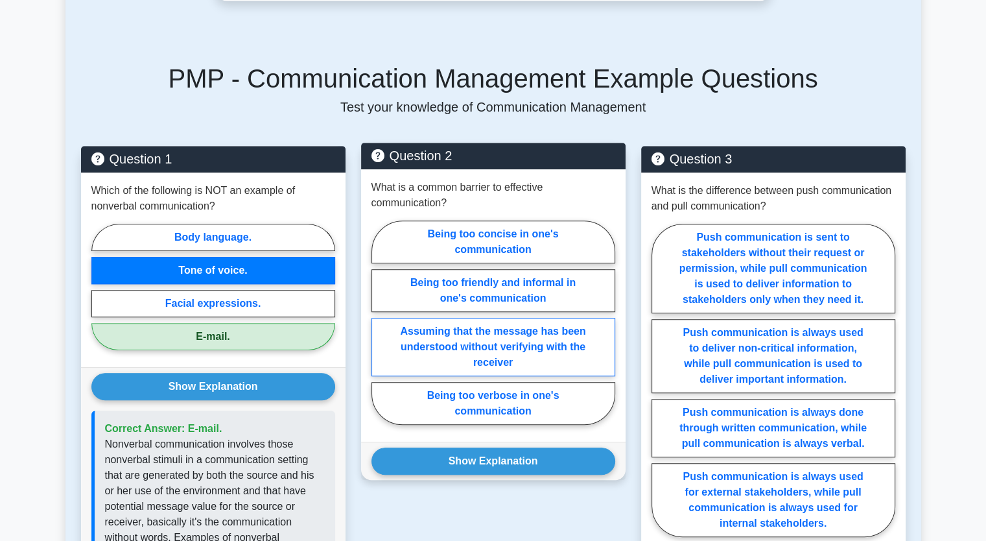
click at [437, 338] on label "Assuming that the message has been understood without verifying with the receiv…" at bounding box center [493, 347] width 244 height 58
click at [380, 331] on input "Assuming that the message has been understood without verifying with the receiv…" at bounding box center [375, 326] width 8 height 8
radio input "true"
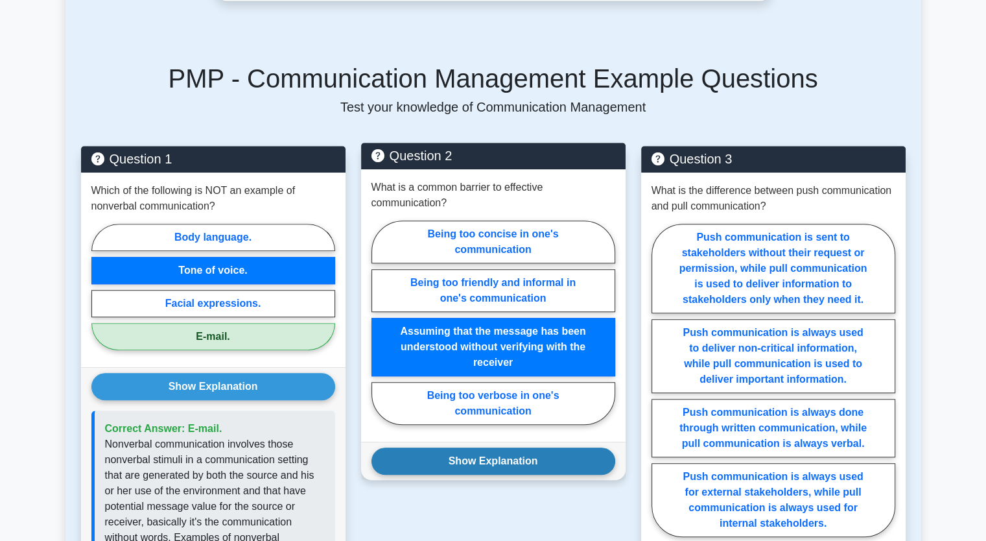
click at [470, 447] on button "Show Explanation" at bounding box center [493, 460] width 244 height 27
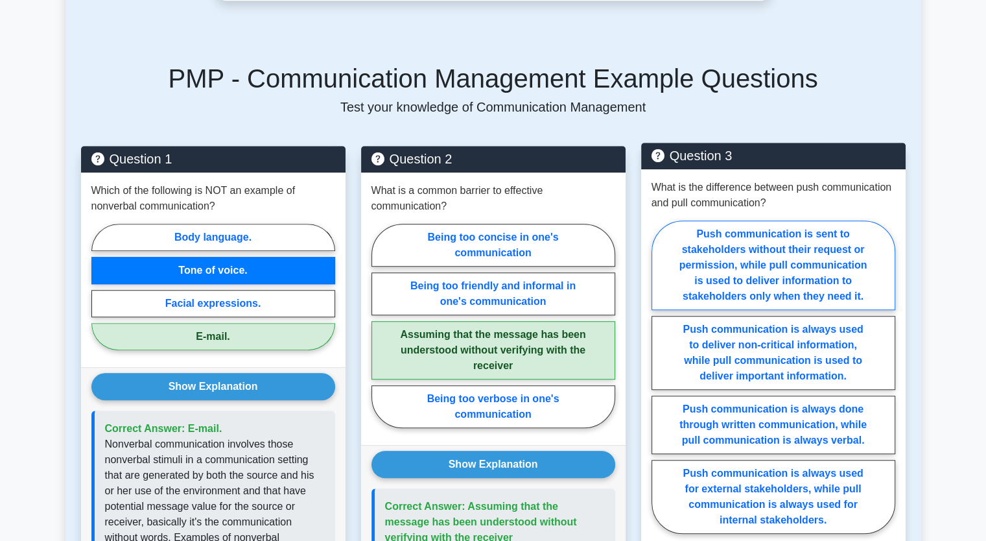
click at [788, 251] on label "Push communication is sent to stakeholders without their request or permission,…" at bounding box center [774, 264] width 244 height 89
click at [660, 377] on input "Push communication is sent to stakeholders without their request or permission,…" at bounding box center [656, 381] width 8 height 8
radio input "true"
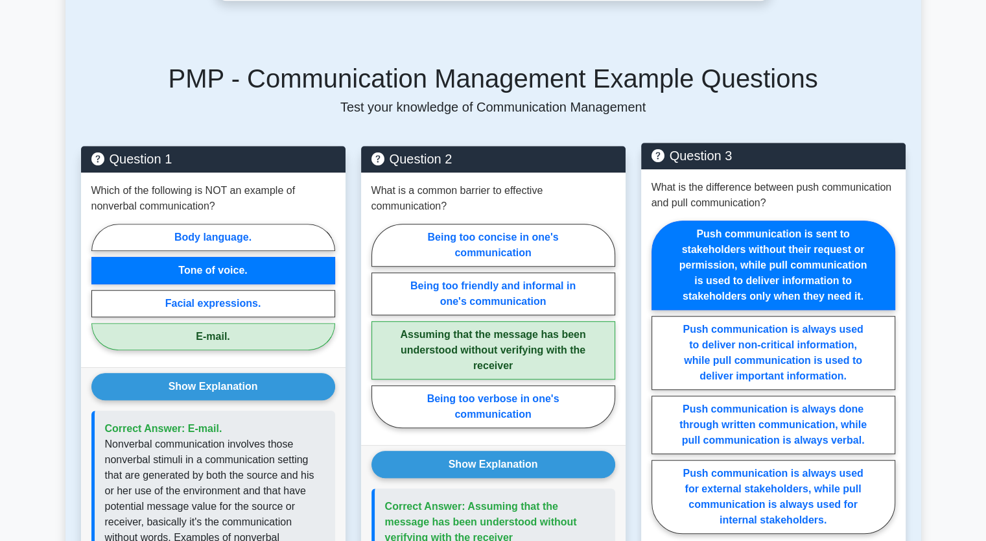
scroll to position [1080, 0]
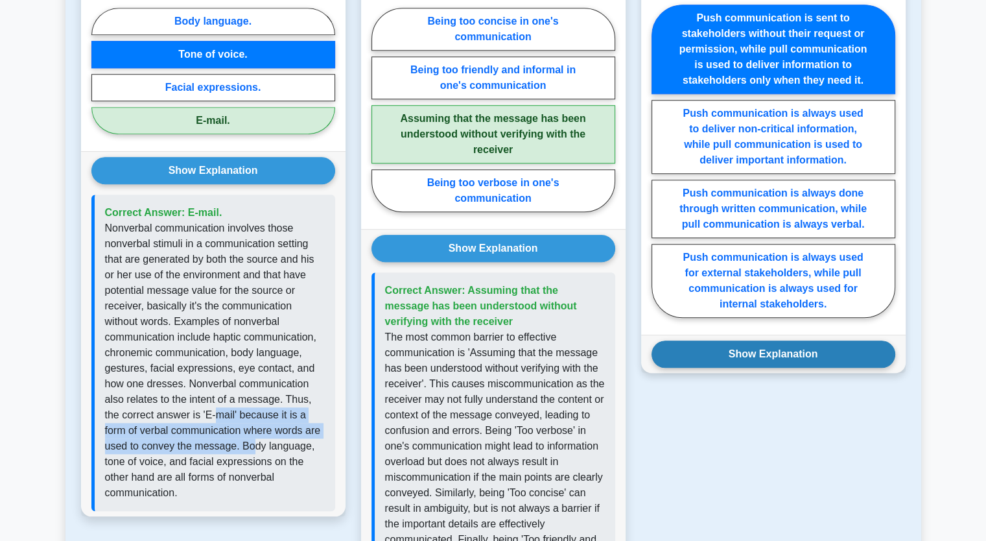
drag, startPoint x: 785, startPoint y: 341, endPoint x: 788, endPoint y: 321, distance: 20.4
click at [786, 341] on button "Show Explanation" at bounding box center [774, 353] width 244 height 27
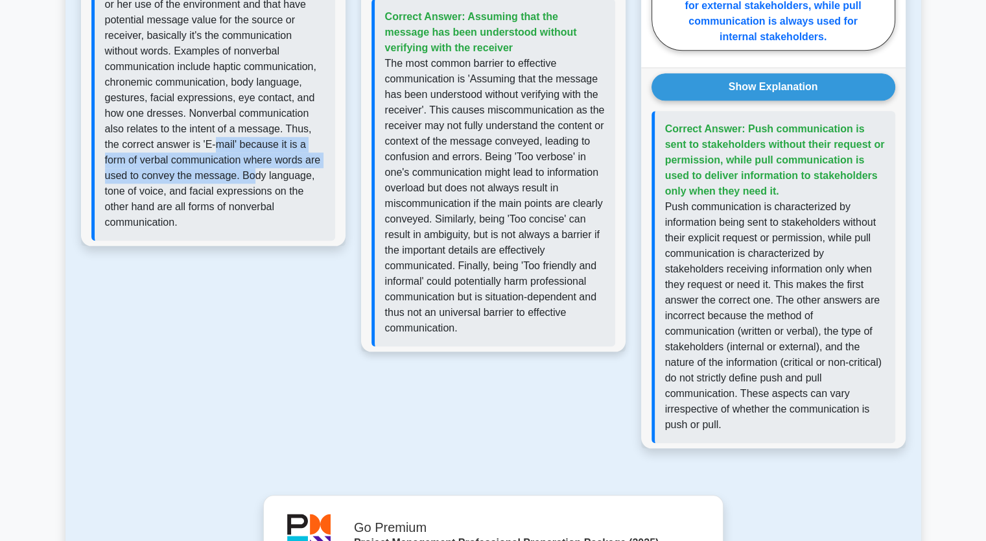
scroll to position [1256, 0]
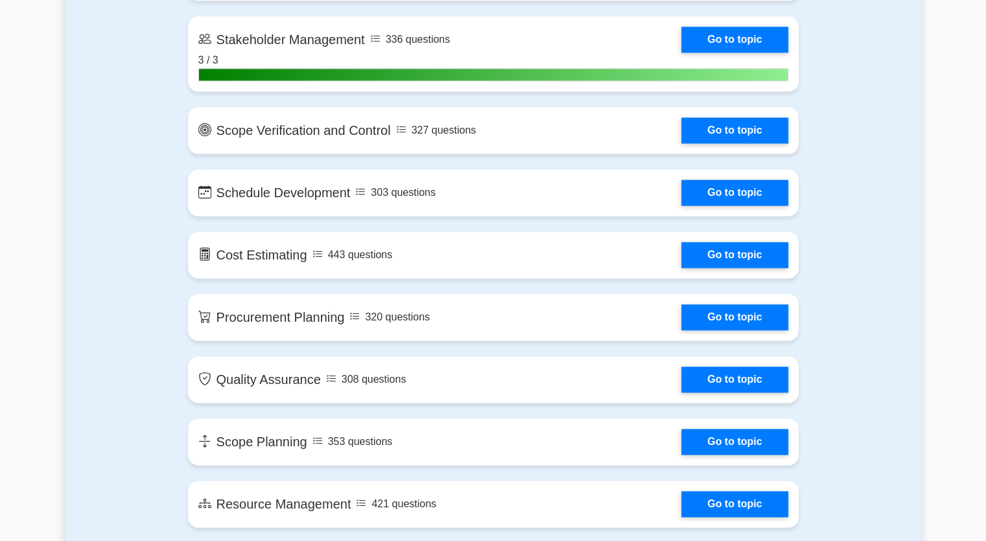
scroll to position [1875, 0]
